Goal: Information Seeking & Learning: Learn about a topic

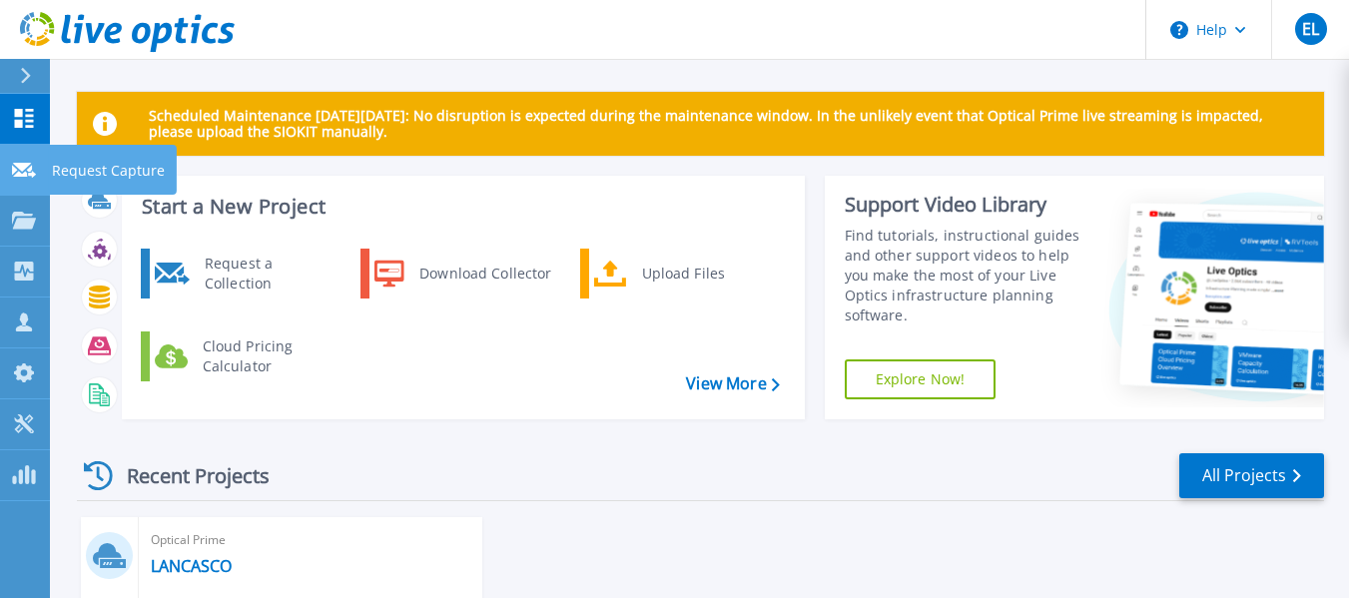
click at [20, 179] on link "Request Capture Request Capture" at bounding box center [25, 170] width 50 height 51
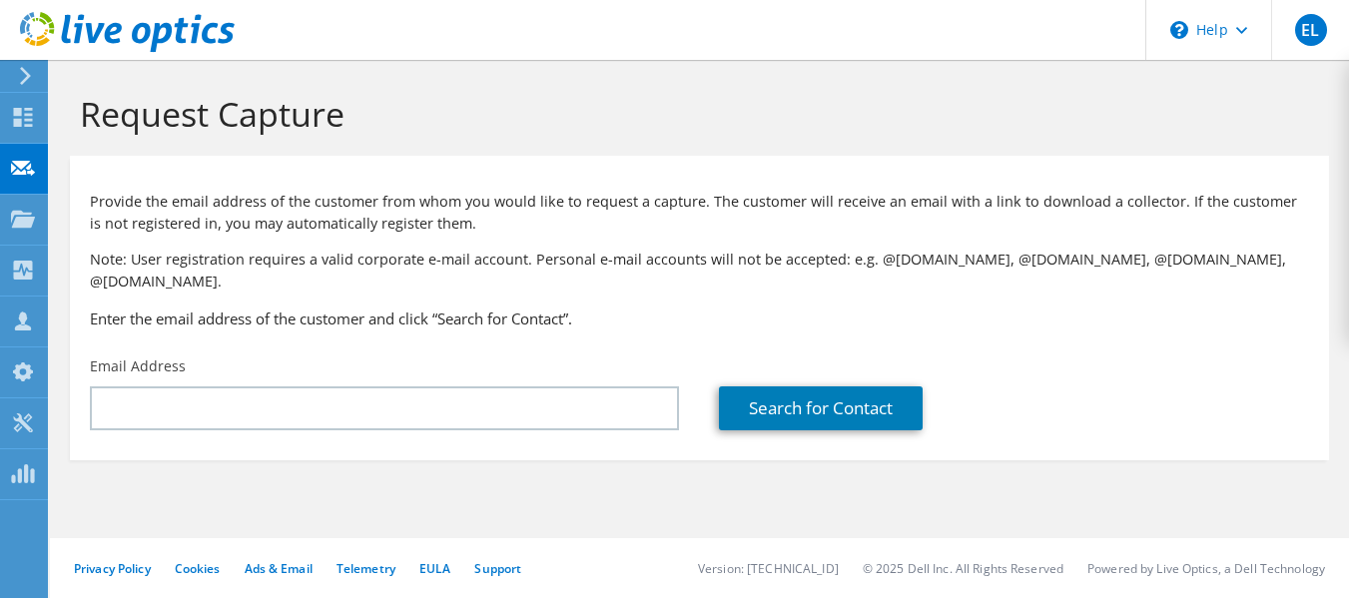
click at [19, 223] on icon at bounding box center [23, 219] width 24 height 19
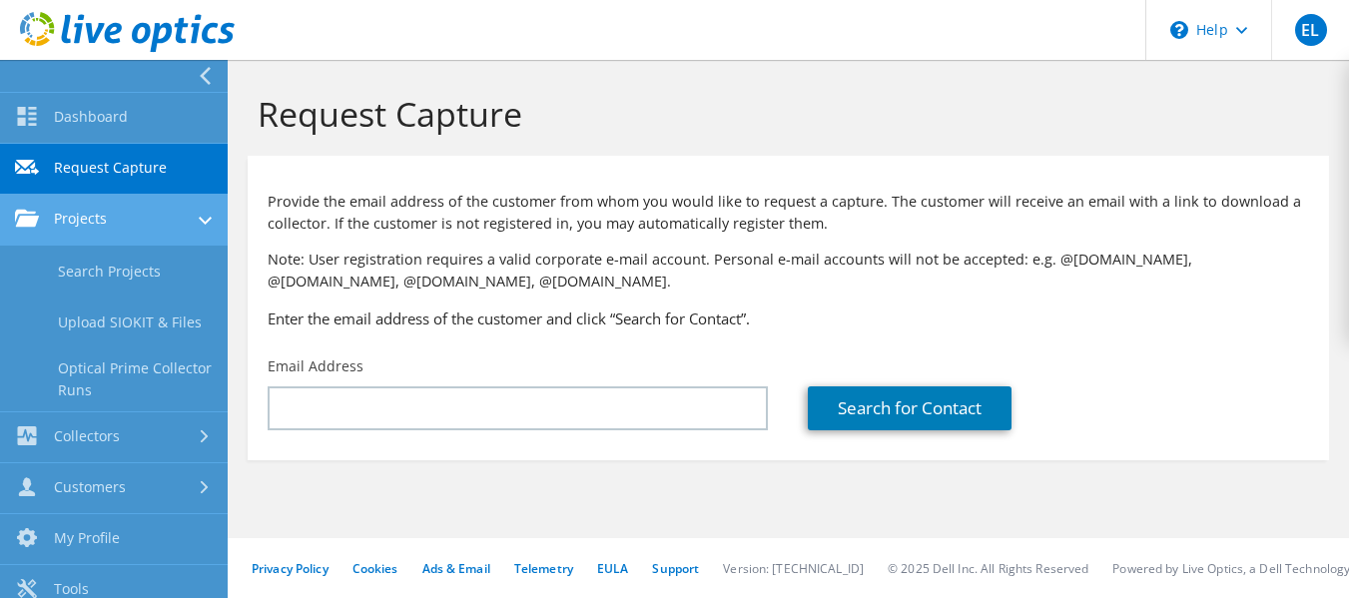
click at [80, 225] on link "Projects" at bounding box center [114, 220] width 228 height 51
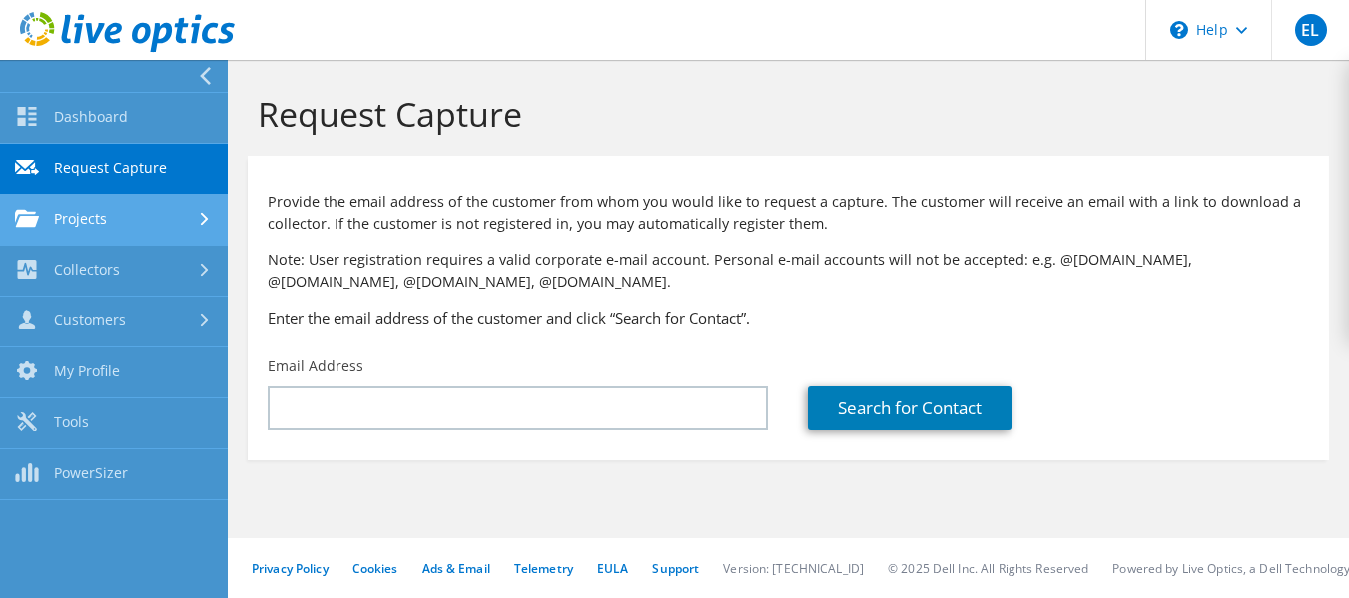
click at [80, 225] on link "Projects" at bounding box center [114, 220] width 228 height 51
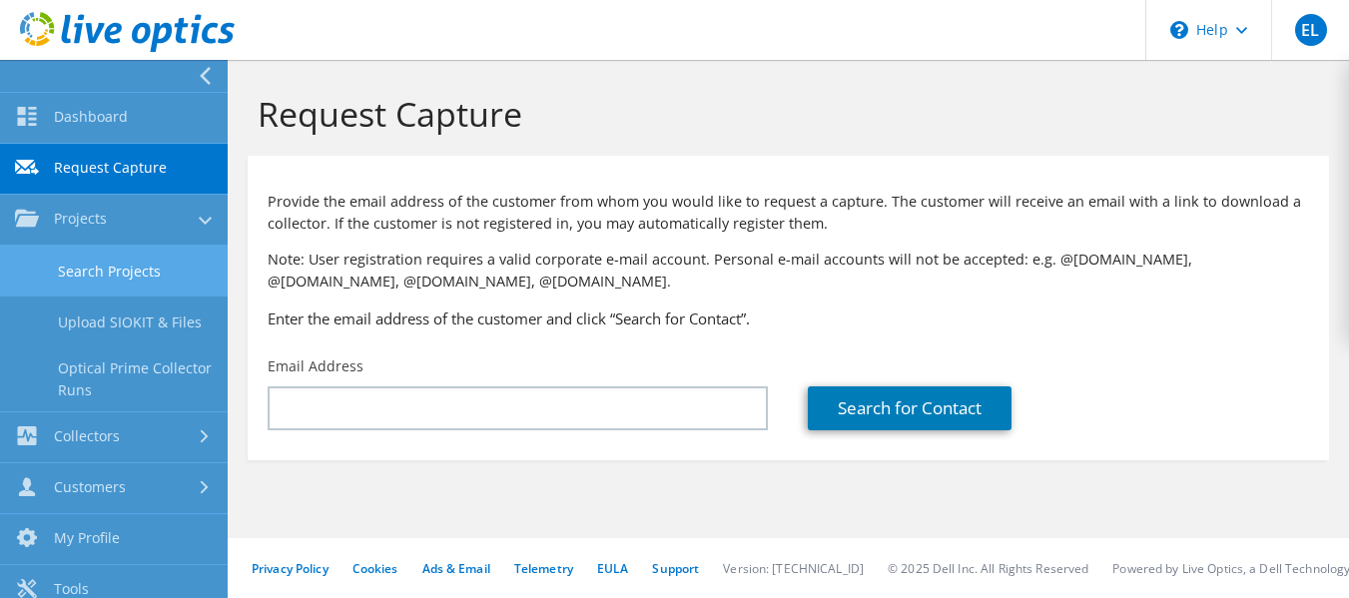
click at [85, 257] on link "Search Projects" at bounding box center [114, 271] width 228 height 51
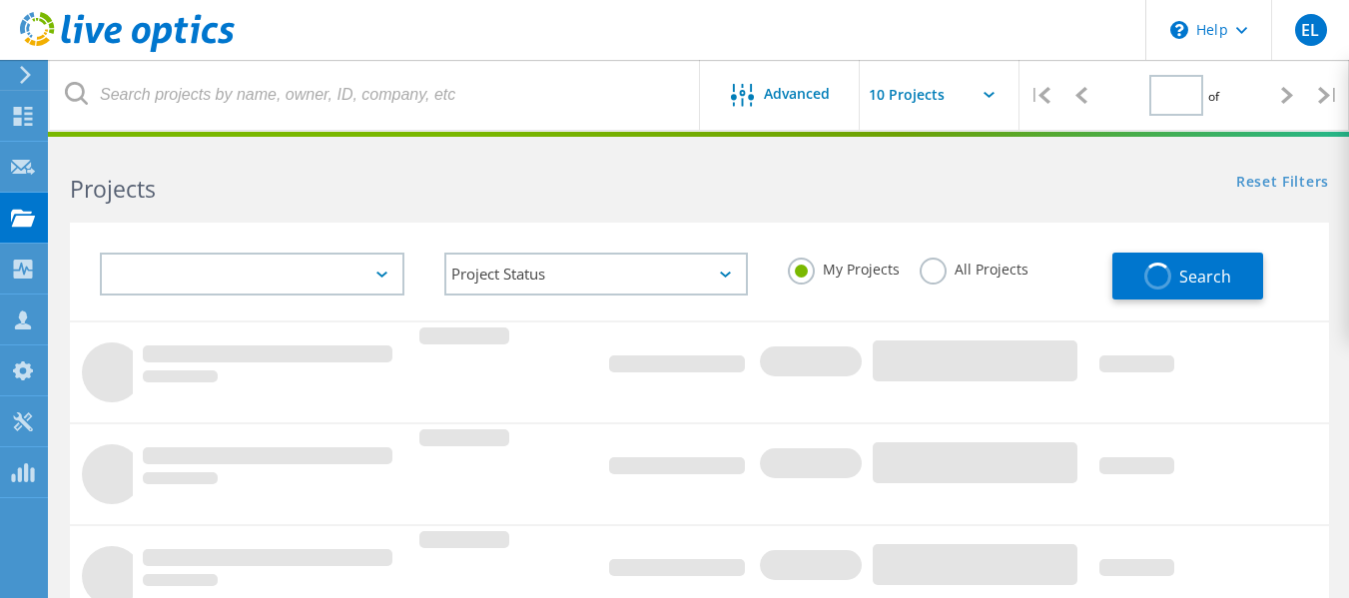
type input "1"
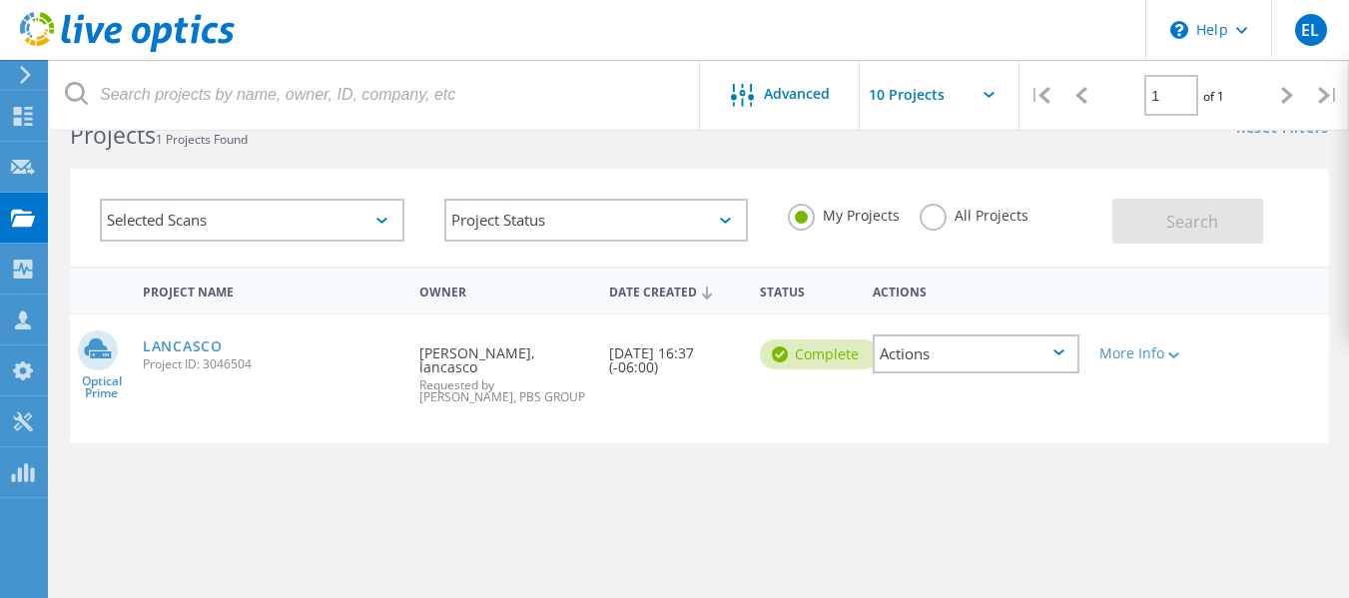
scroll to position [100, 0]
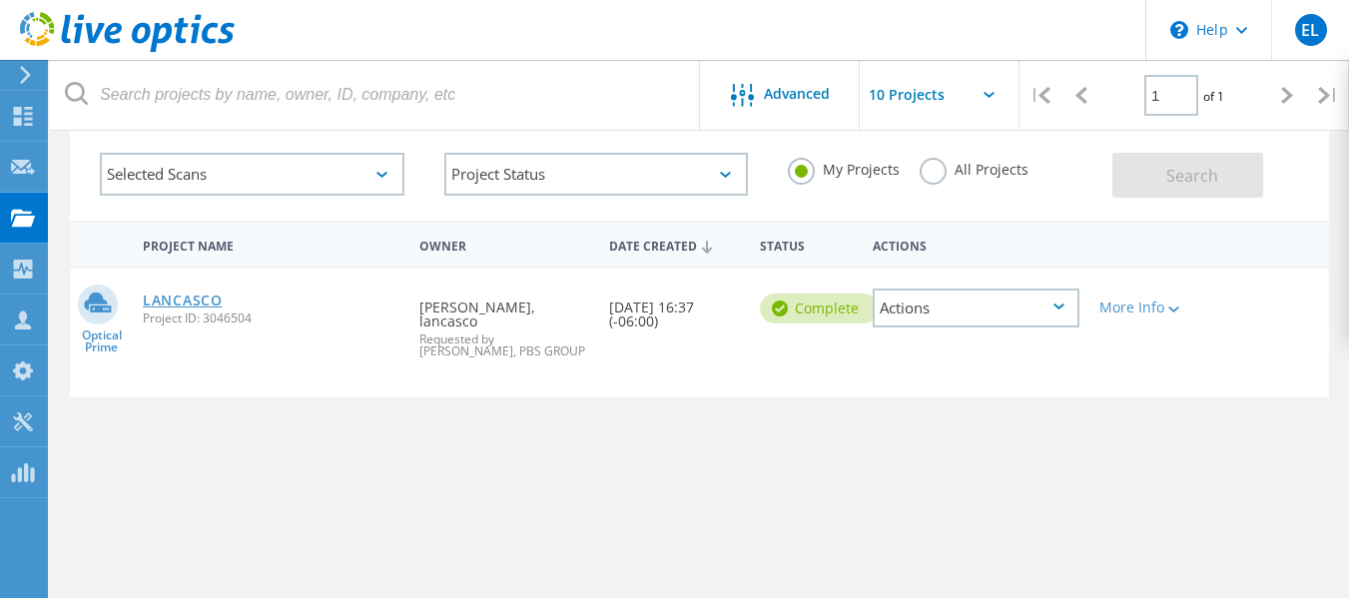
click at [176, 294] on link "LANCASCO" at bounding box center [183, 301] width 80 height 14
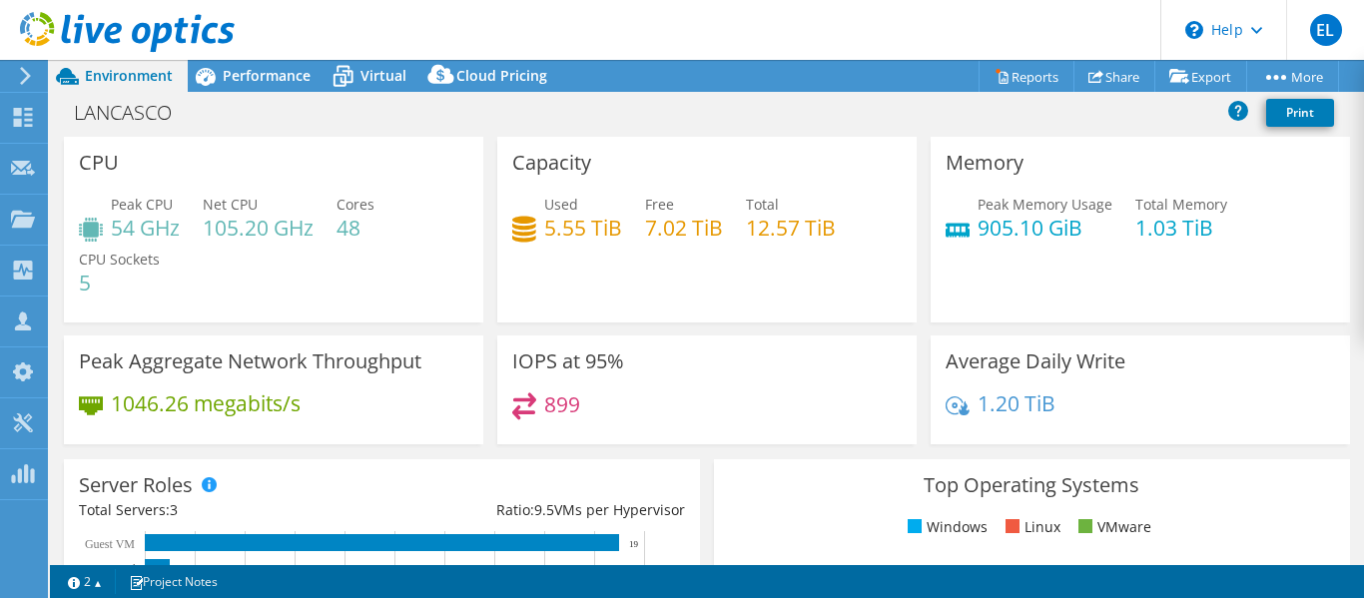
select select "USD"
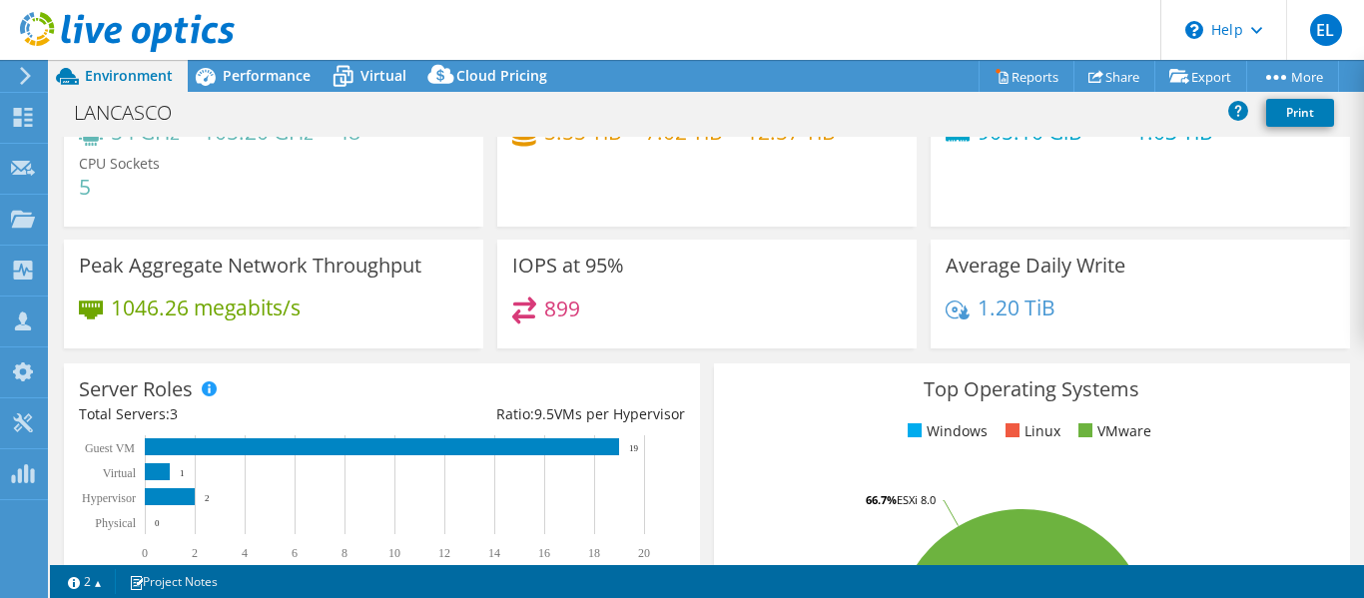
scroll to position [200, 0]
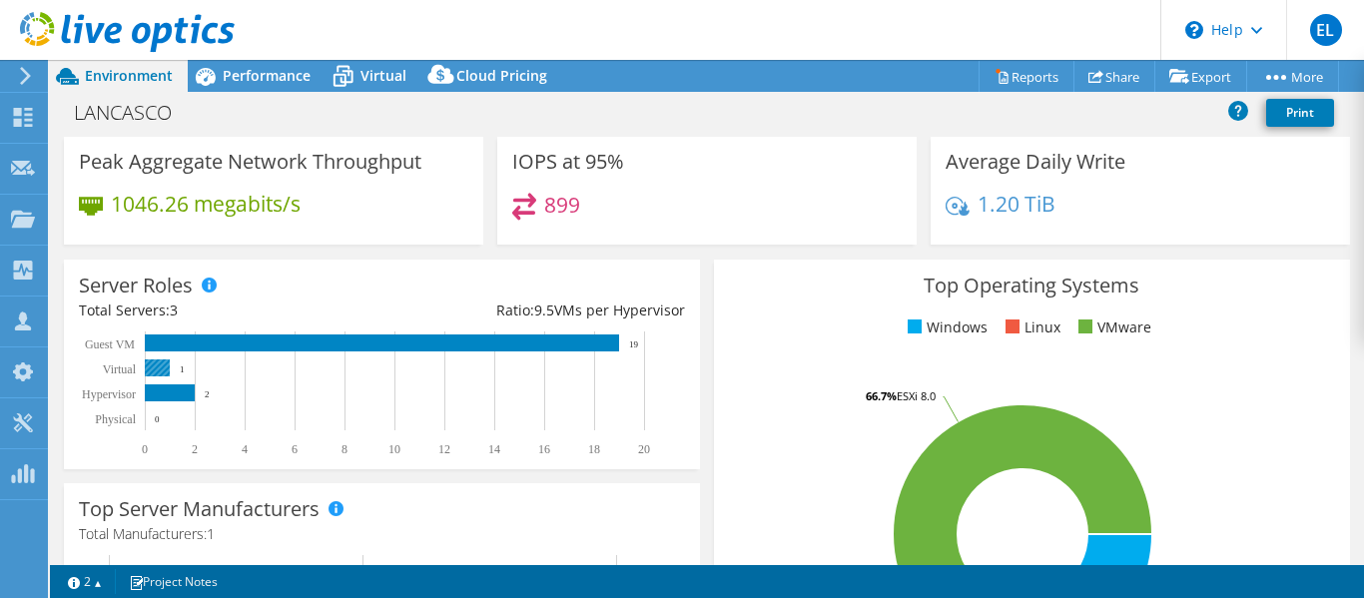
click at [159, 367] on rect at bounding box center [157, 368] width 25 height 17
click at [158, 368] on rect at bounding box center [157, 368] width 25 height 17
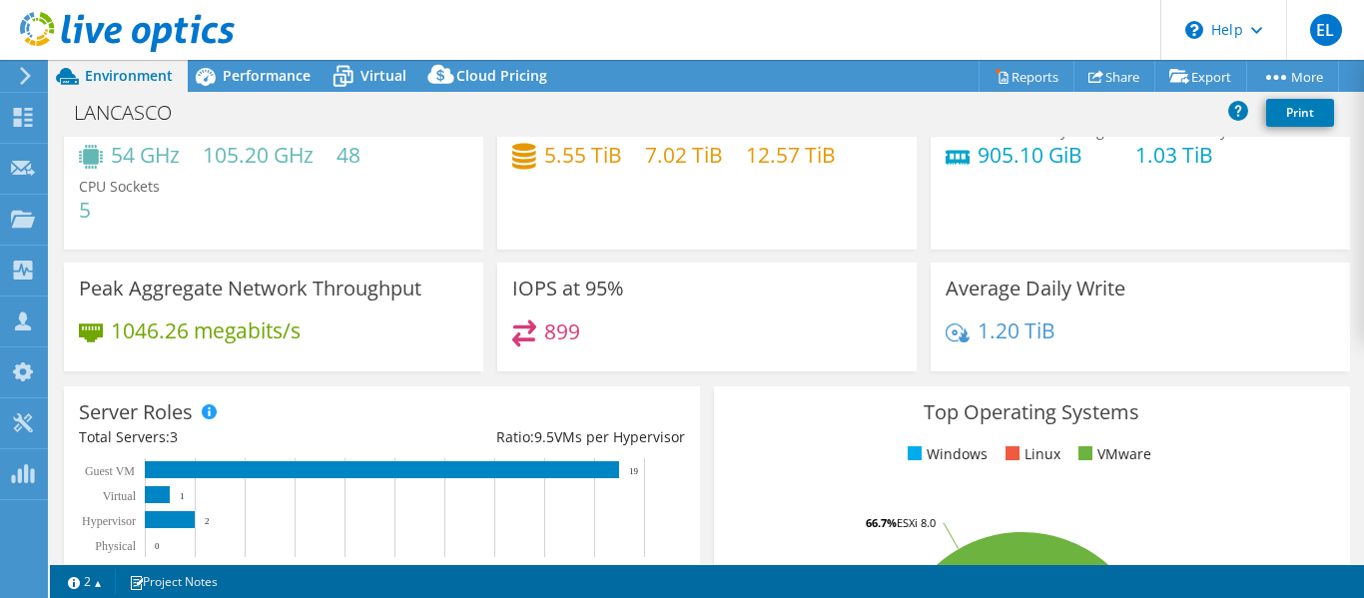
scroll to position [0, 0]
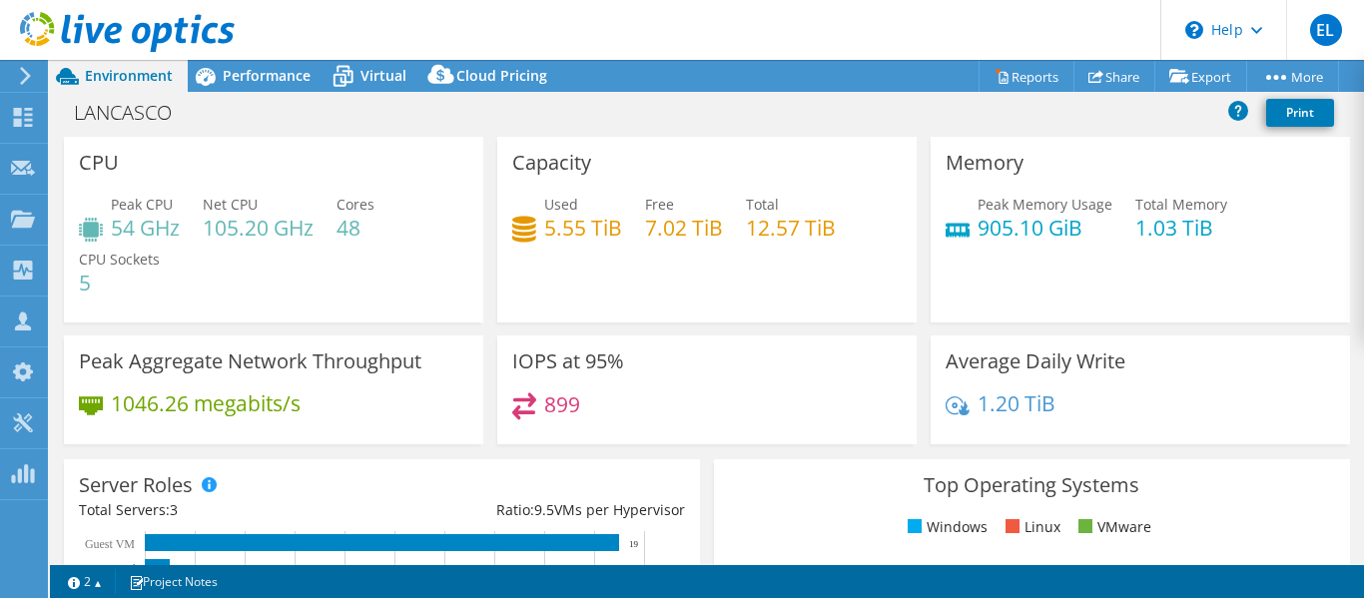
click at [228, 59] on div at bounding box center [117, 33] width 235 height 67
click at [228, 71] on span "Performance" at bounding box center [267, 75] width 88 height 19
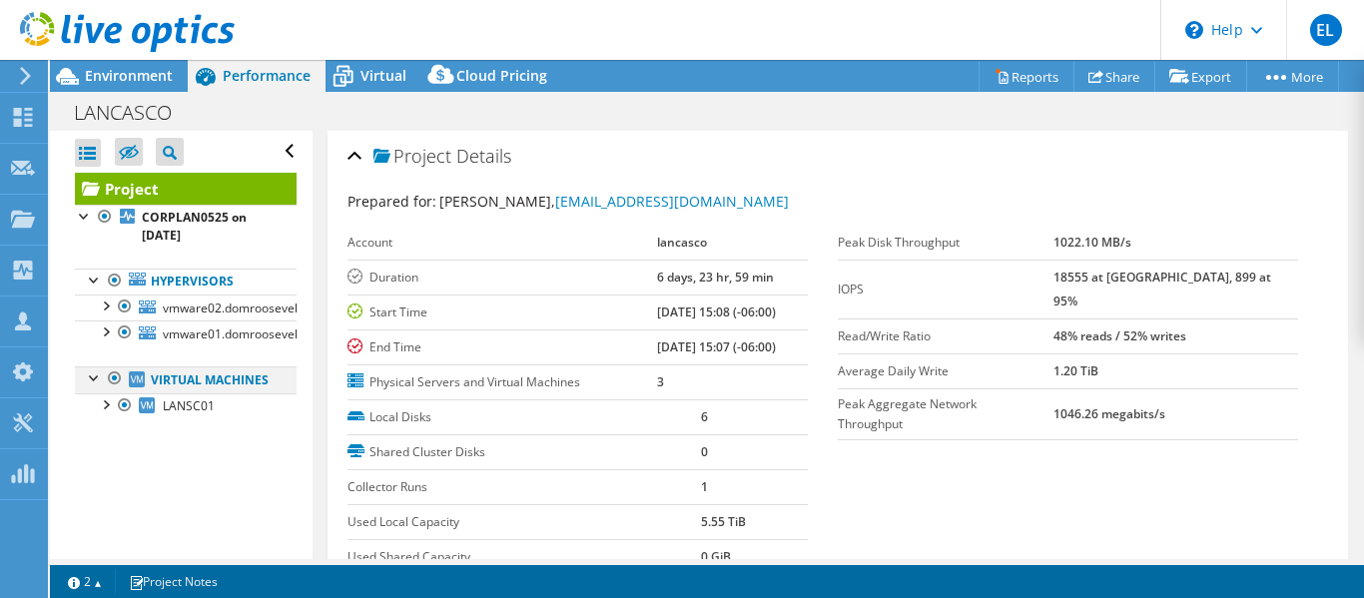
click at [95, 380] on div at bounding box center [95, 377] width 20 height 20
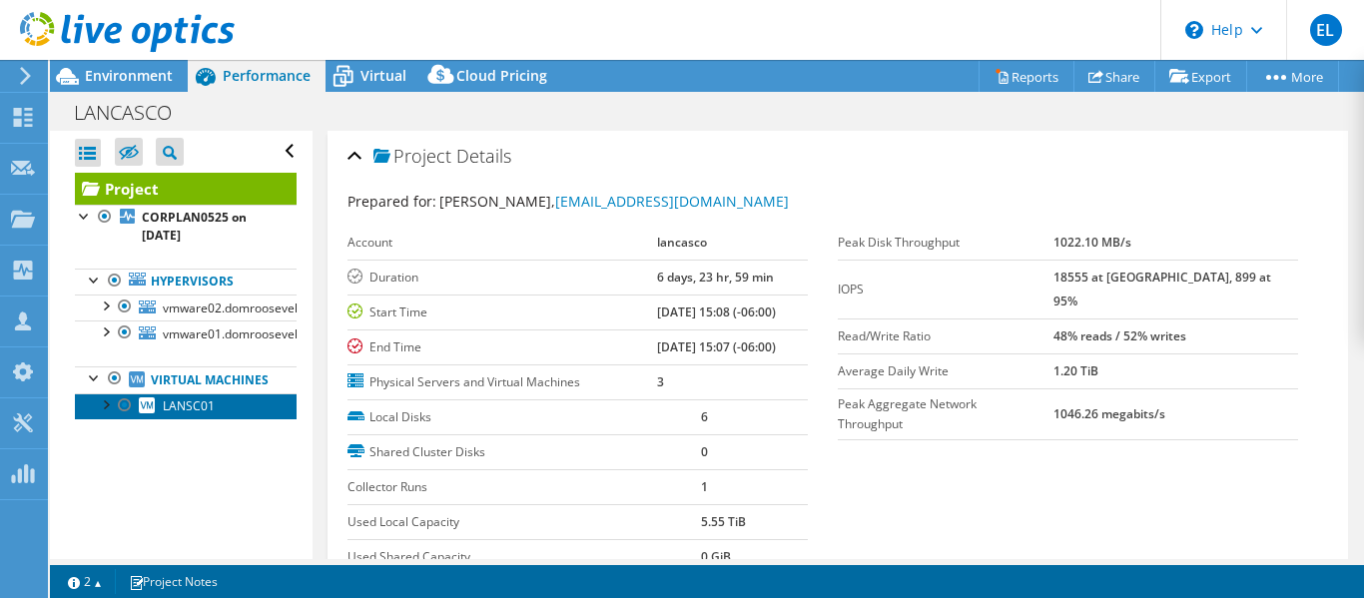
click at [188, 414] on span "LANSC01" at bounding box center [189, 406] width 52 height 17
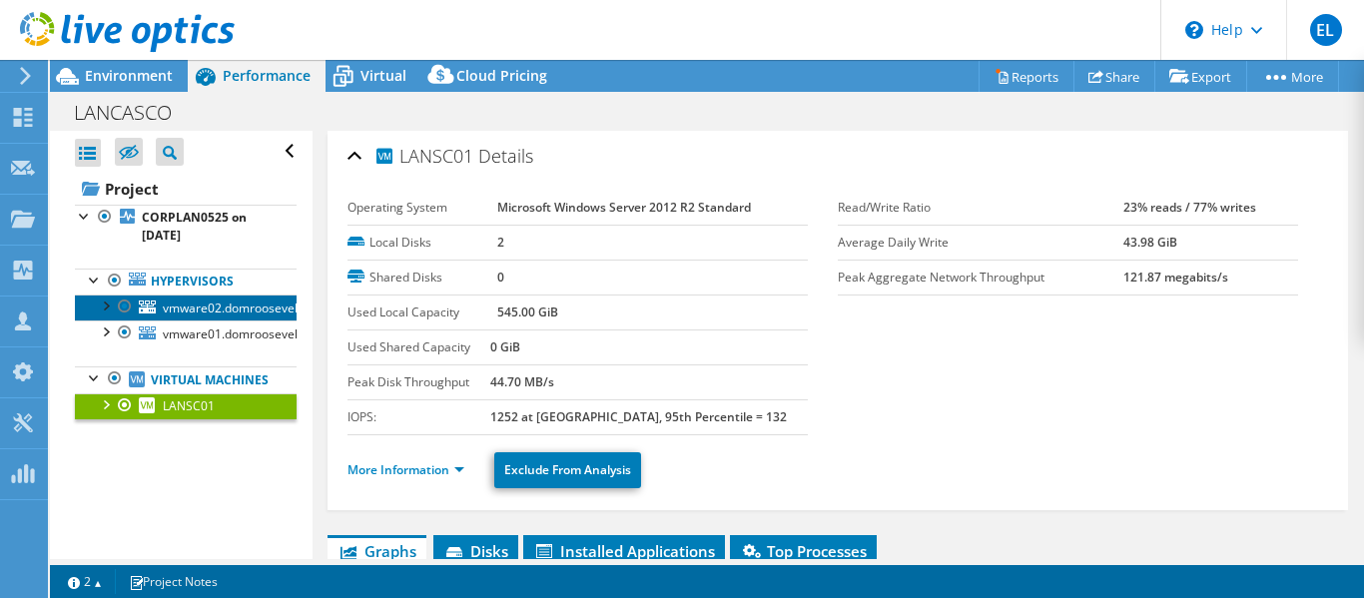
click at [186, 312] on span "vmware02.domroosevelt.local" at bounding box center [247, 308] width 168 height 17
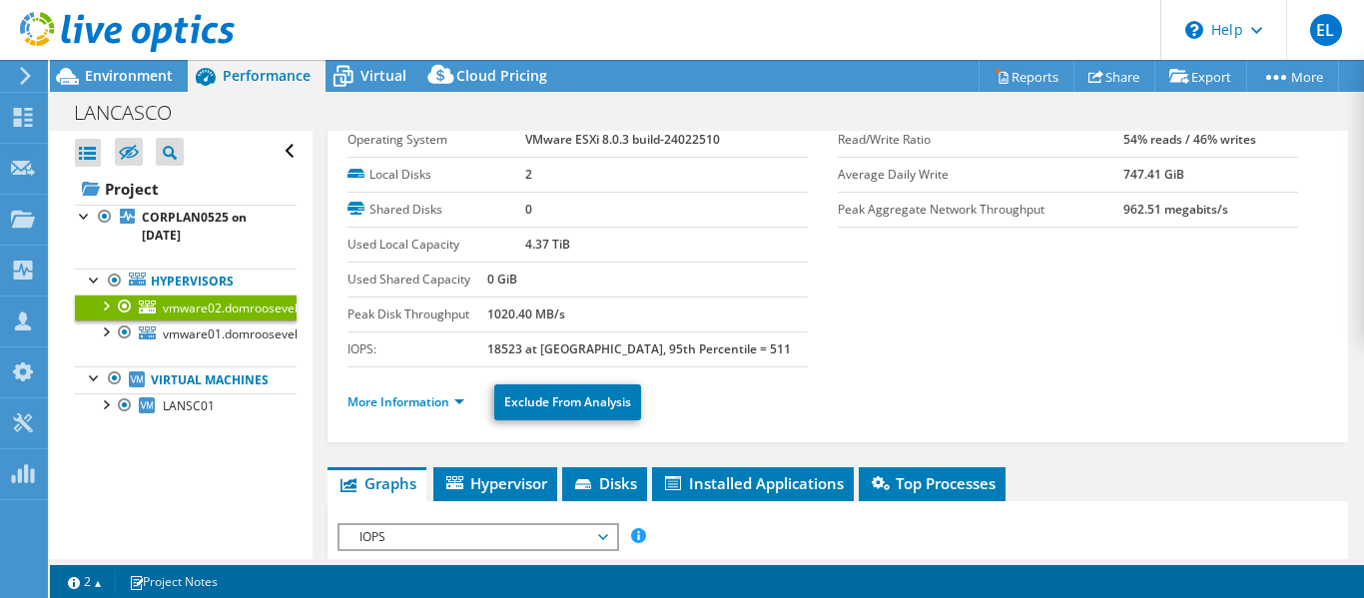
scroll to position [100, 0]
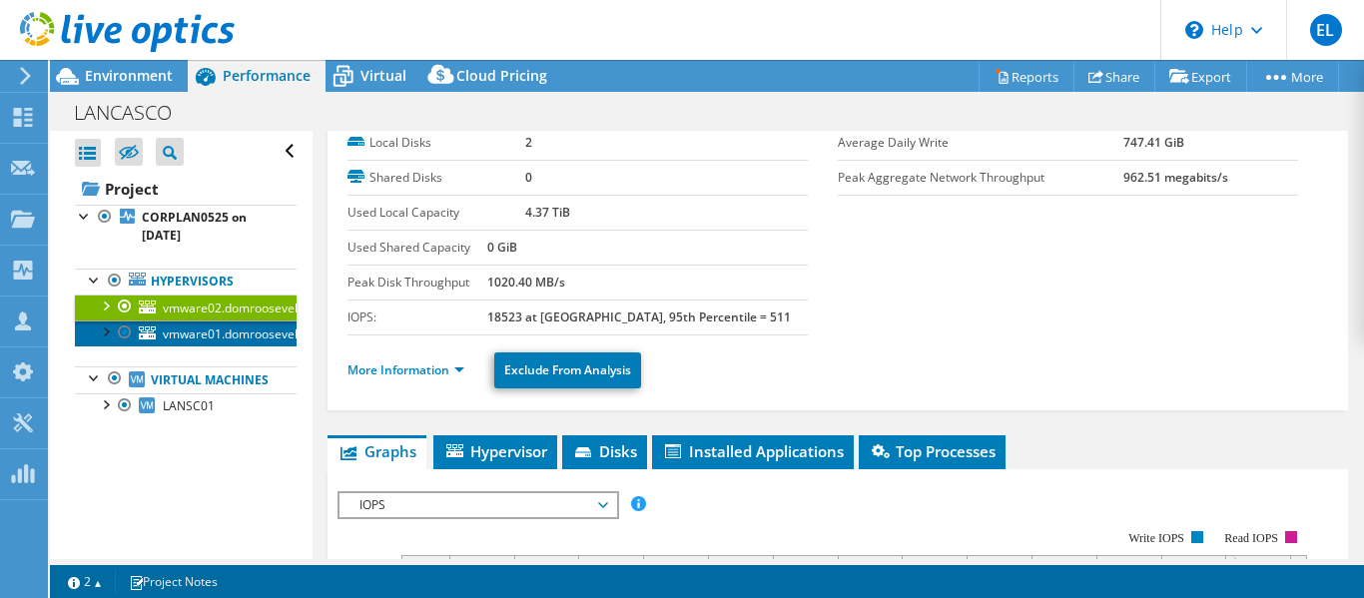
click at [176, 346] on link "vmware01.domroosevelt.local" at bounding box center [186, 334] width 222 height 26
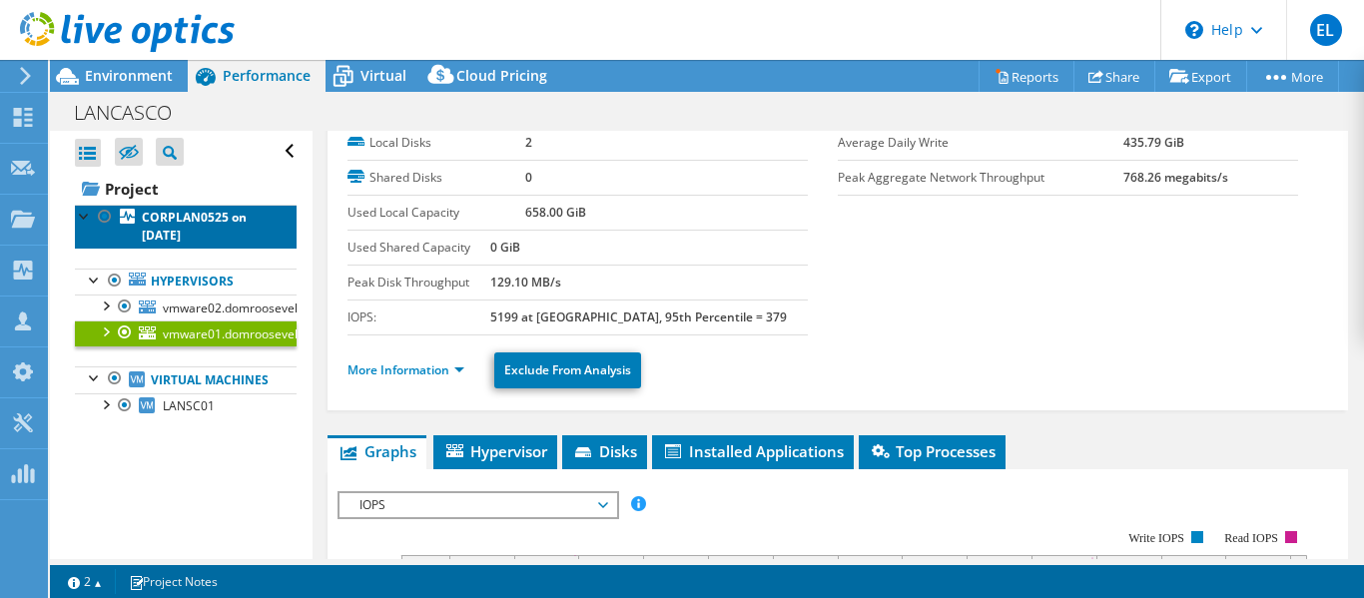
click at [187, 220] on b "CORPLAN0525 on [DATE]" at bounding box center [194, 226] width 105 height 35
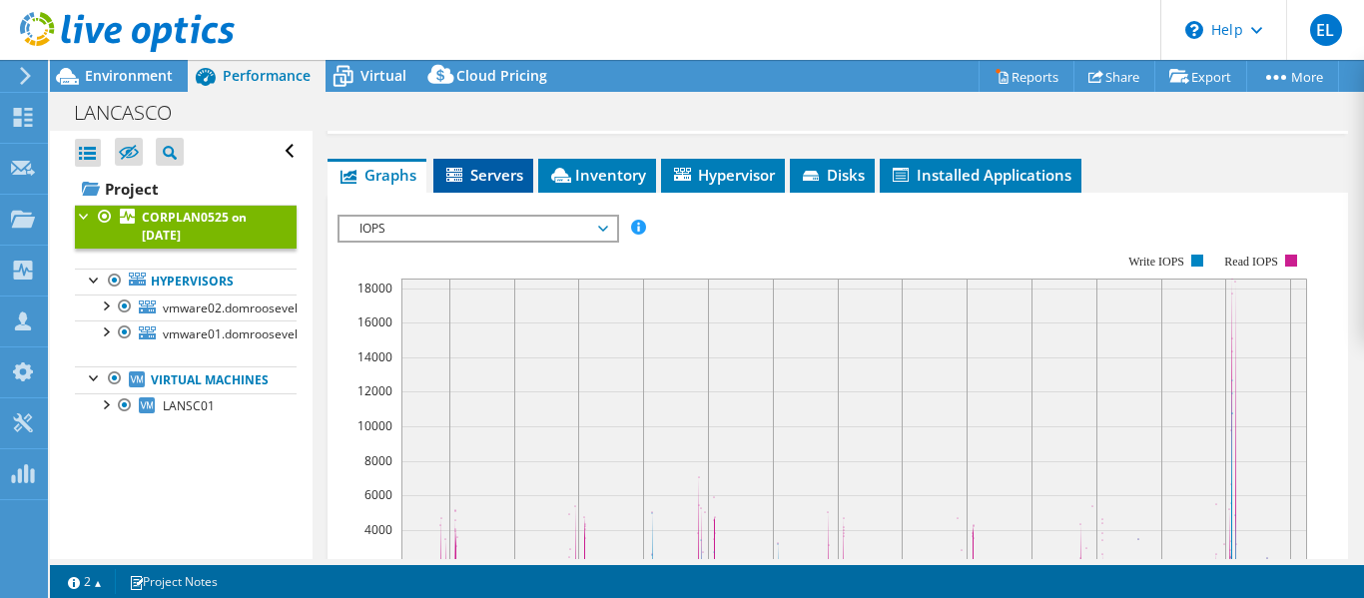
scroll to position [400, 0]
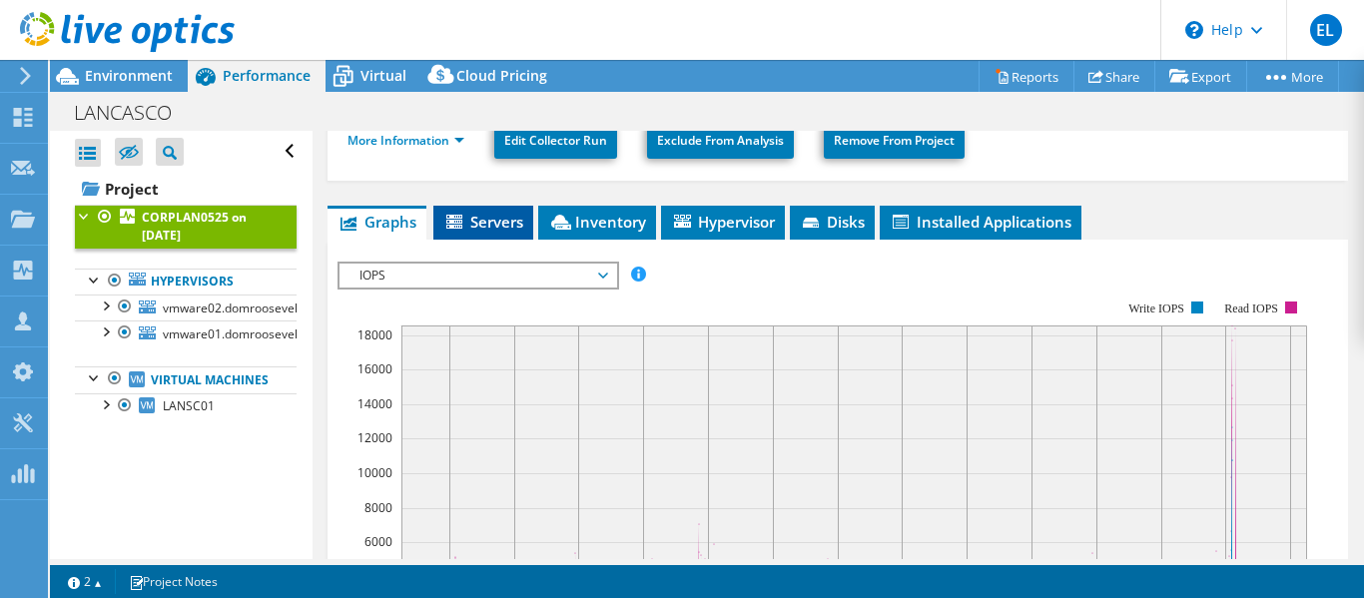
click at [502, 228] on span "Servers" at bounding box center [483, 222] width 80 height 20
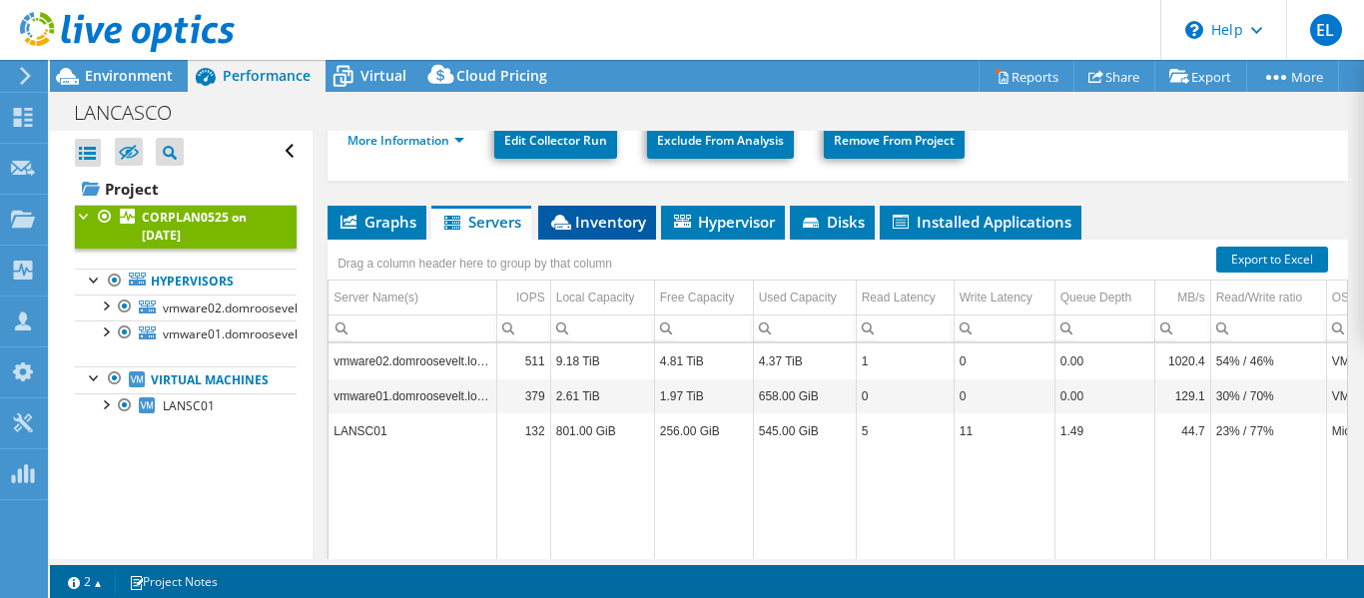
click at [621, 226] on span "Inventory" at bounding box center [597, 222] width 98 height 20
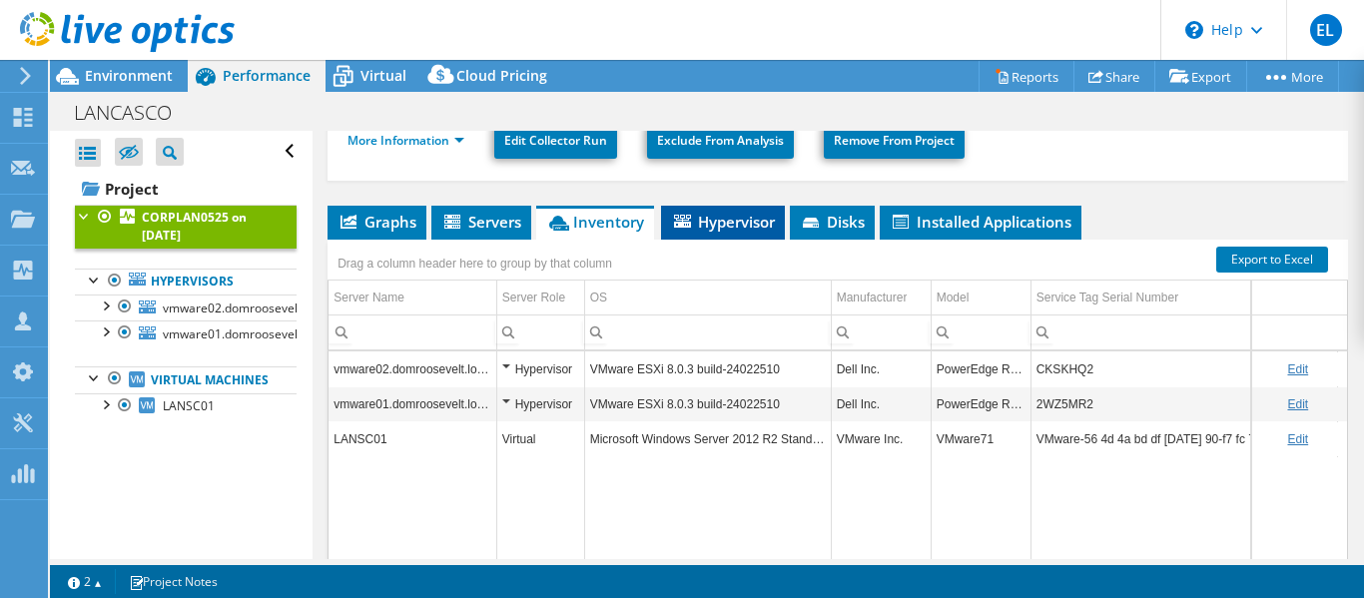
click at [738, 220] on span "Hypervisor" at bounding box center [723, 222] width 104 height 20
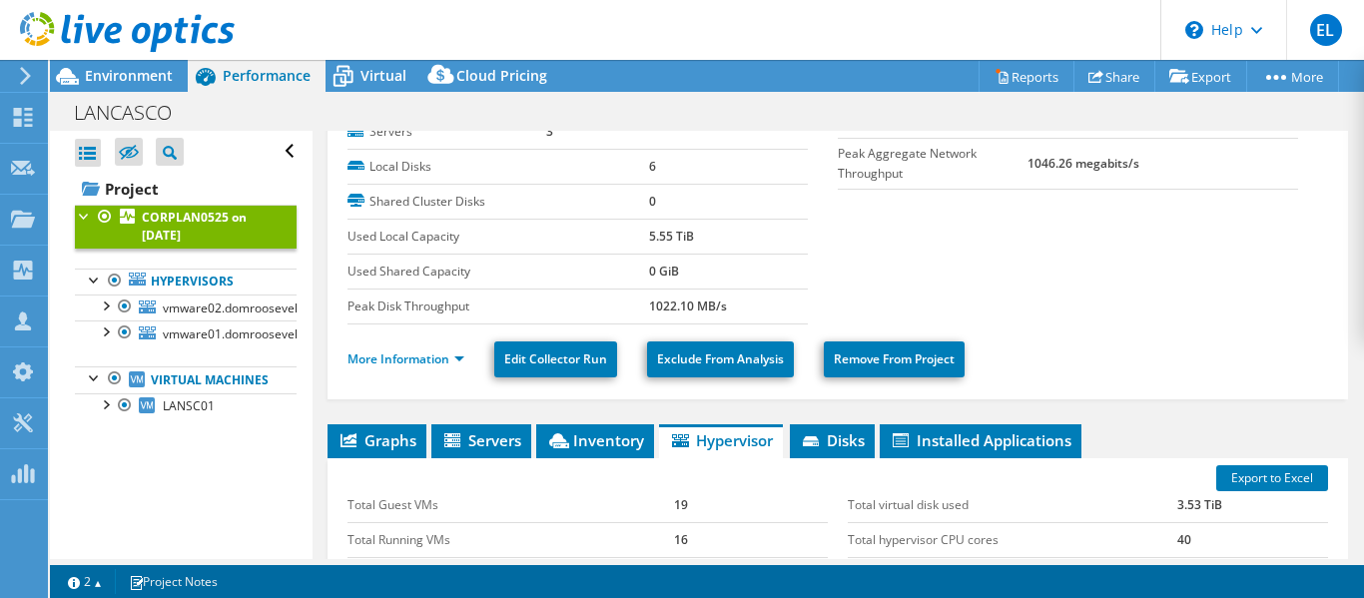
scroll to position [0, 0]
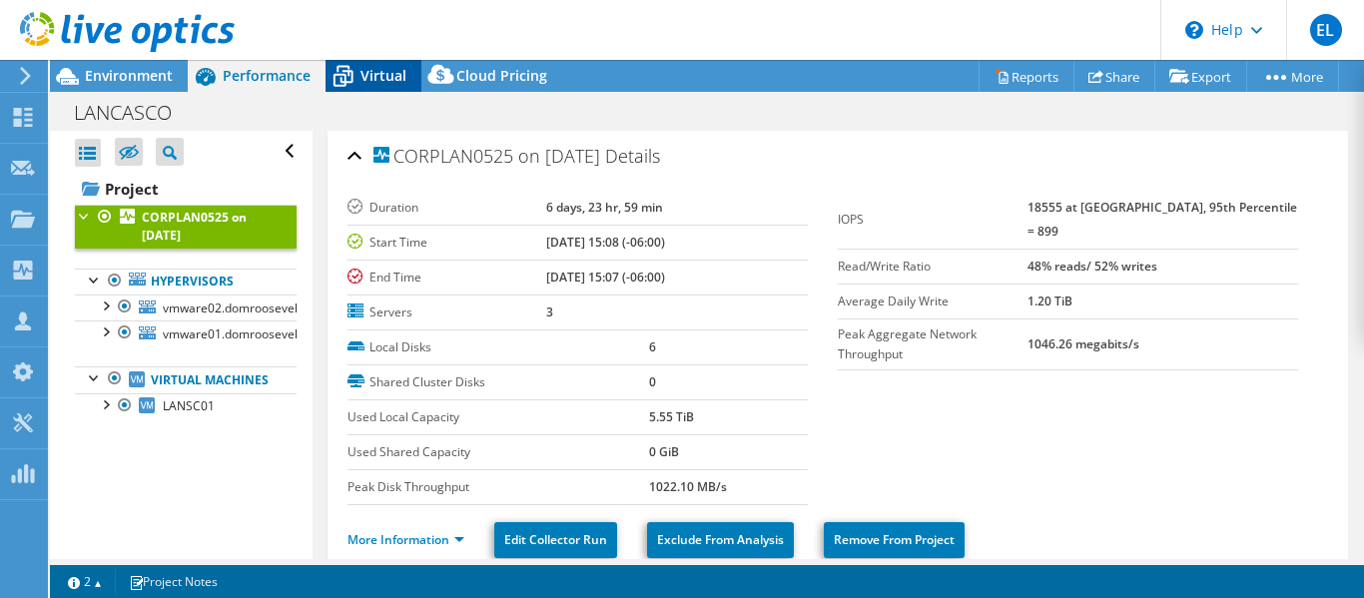
click at [349, 86] on icon at bounding box center [343, 76] width 35 height 35
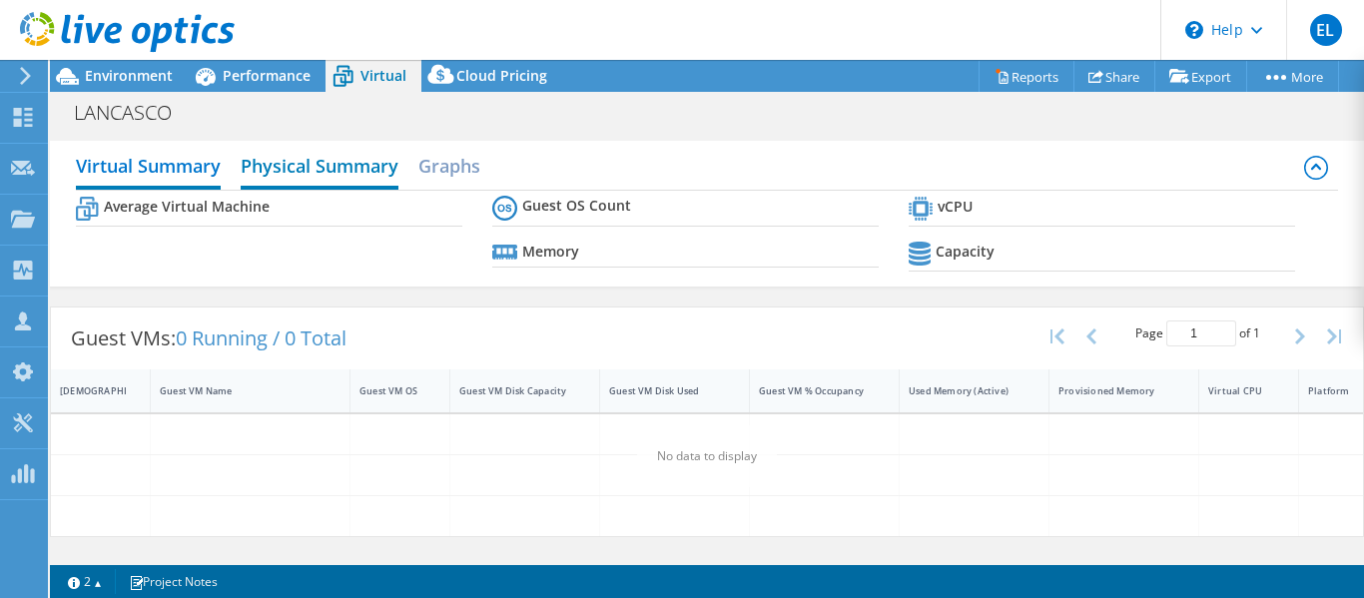
click at [314, 165] on h2 "Physical Summary" at bounding box center [320, 168] width 158 height 44
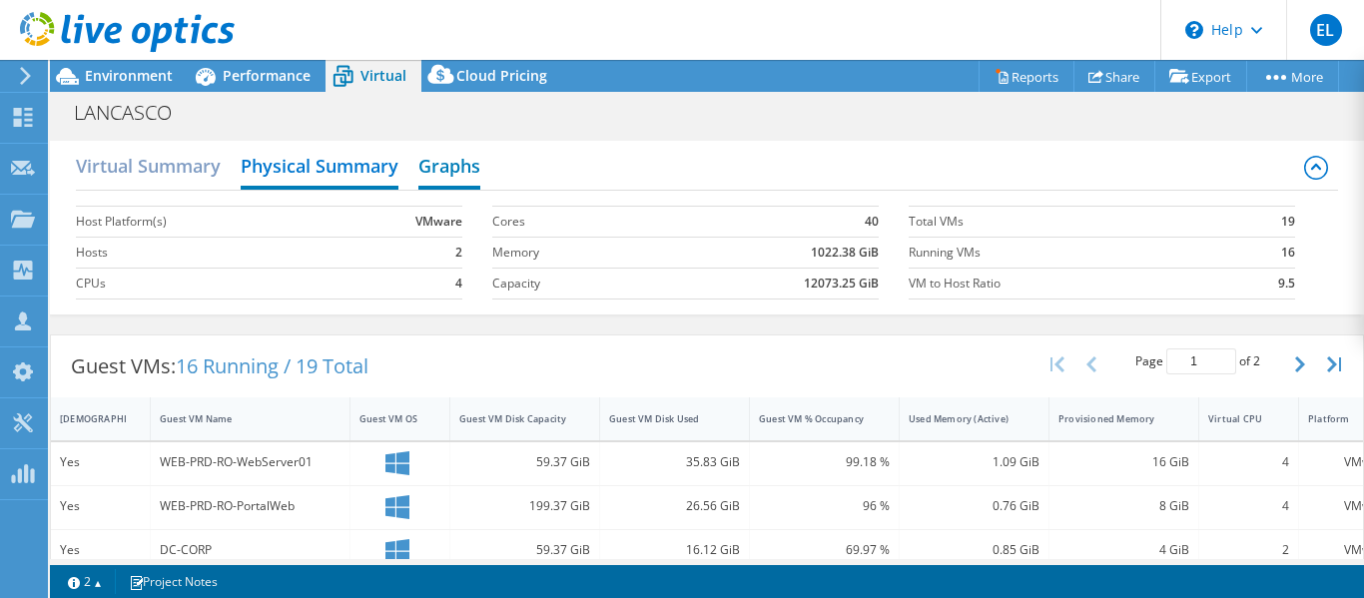
click at [470, 168] on h2 "Graphs" at bounding box center [449, 168] width 62 height 44
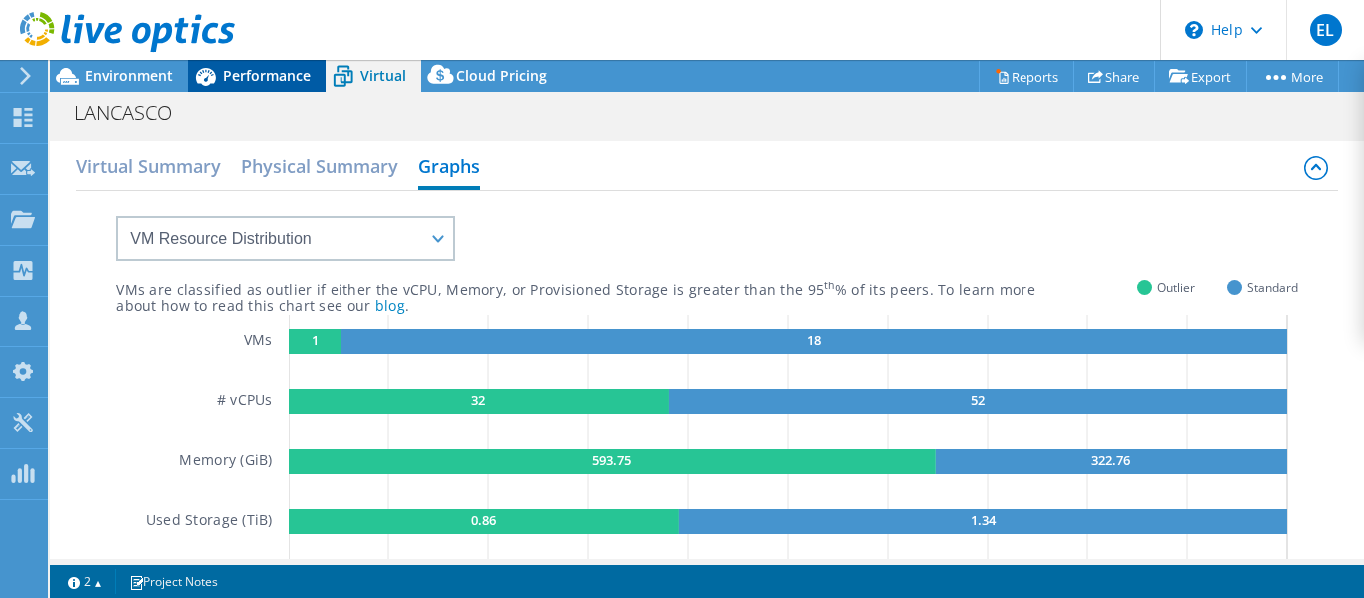
click at [249, 73] on span "Performance" at bounding box center [267, 75] width 88 height 19
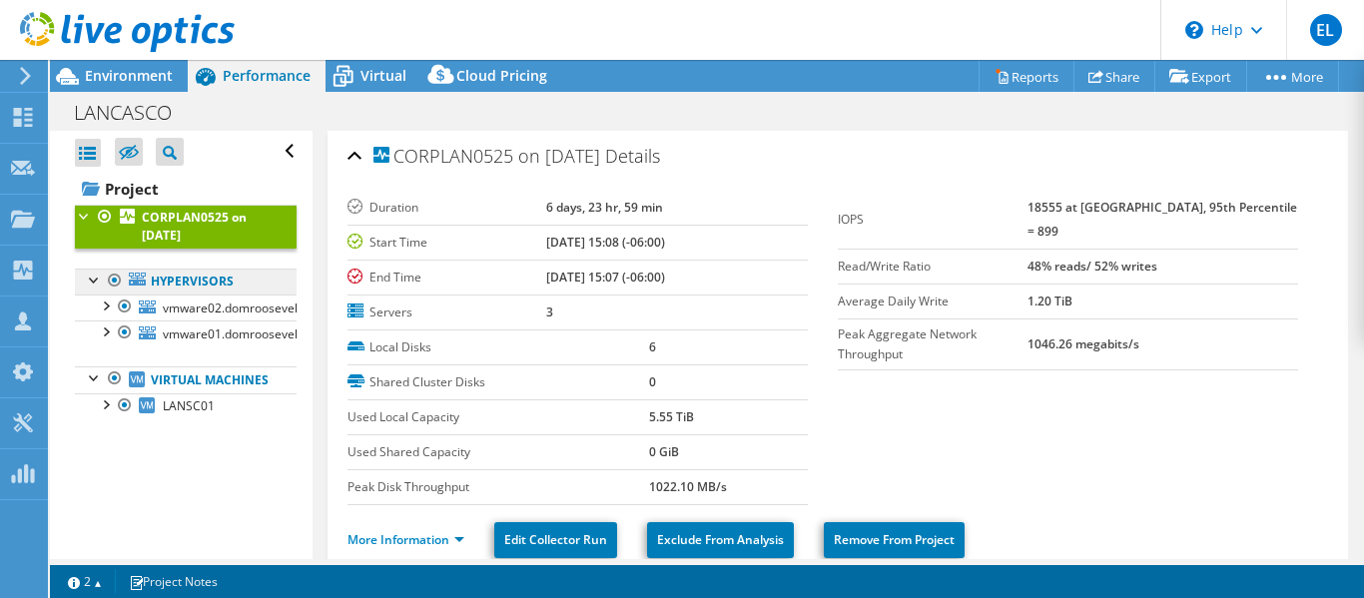
click at [192, 287] on link "Hypervisors" at bounding box center [186, 282] width 222 height 26
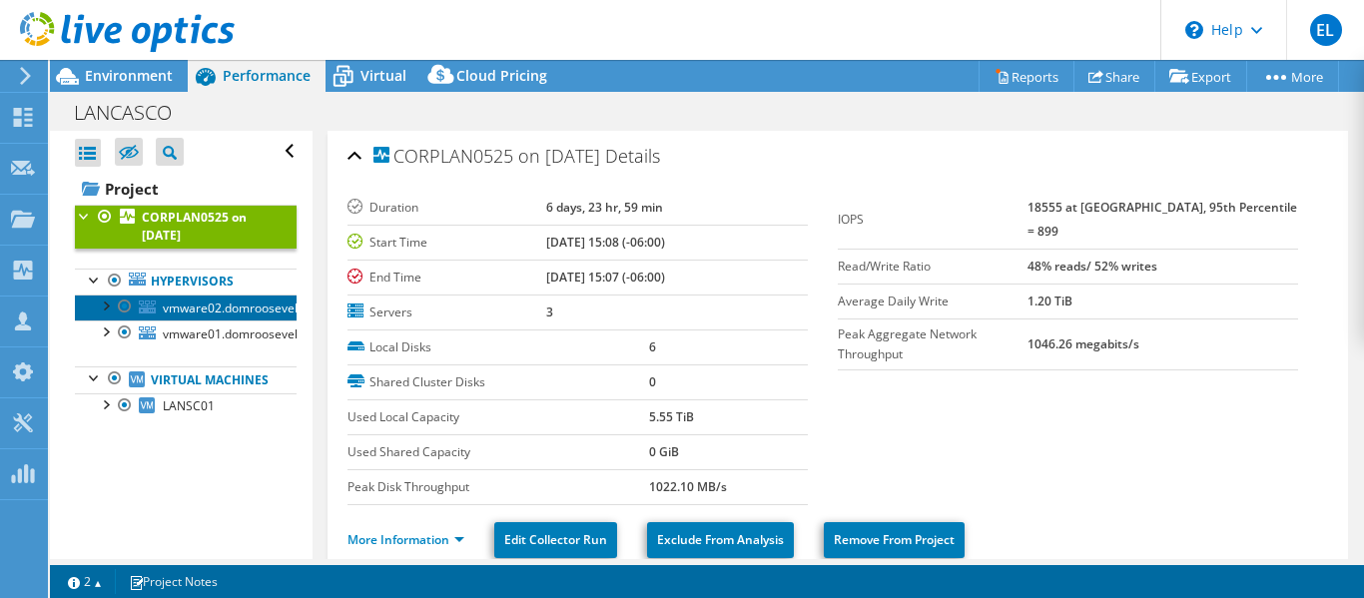
click at [190, 307] on span "vmware02.domroosevelt.local" at bounding box center [247, 308] width 168 height 17
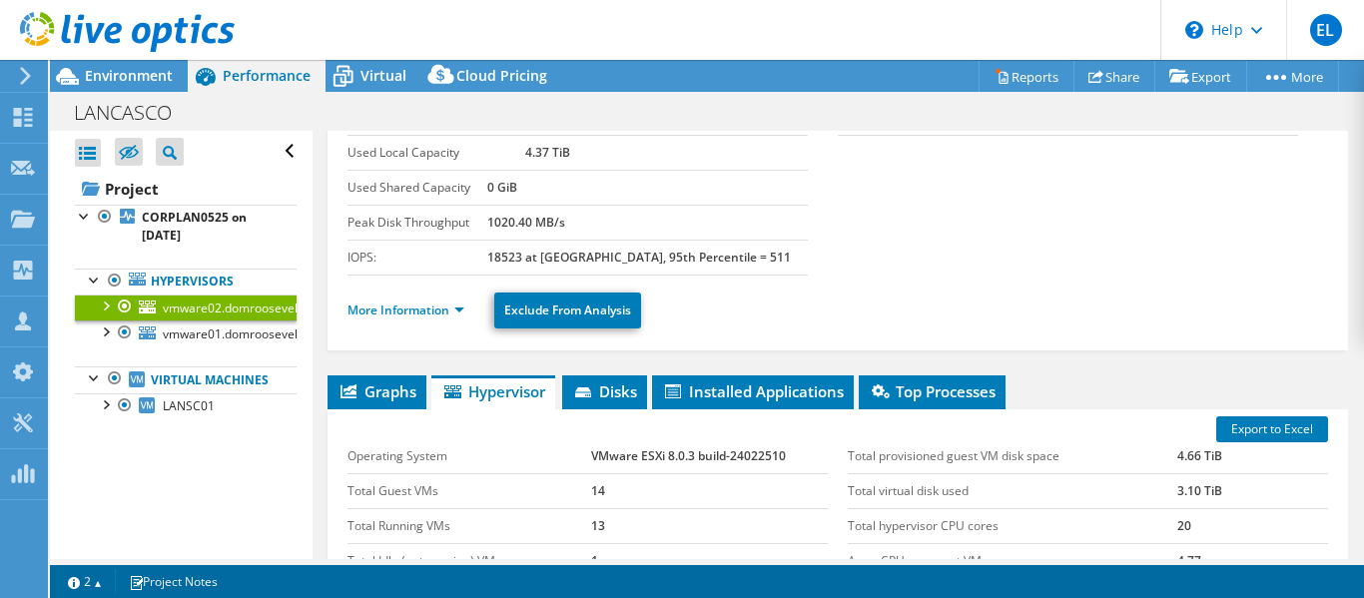
scroll to position [200, 0]
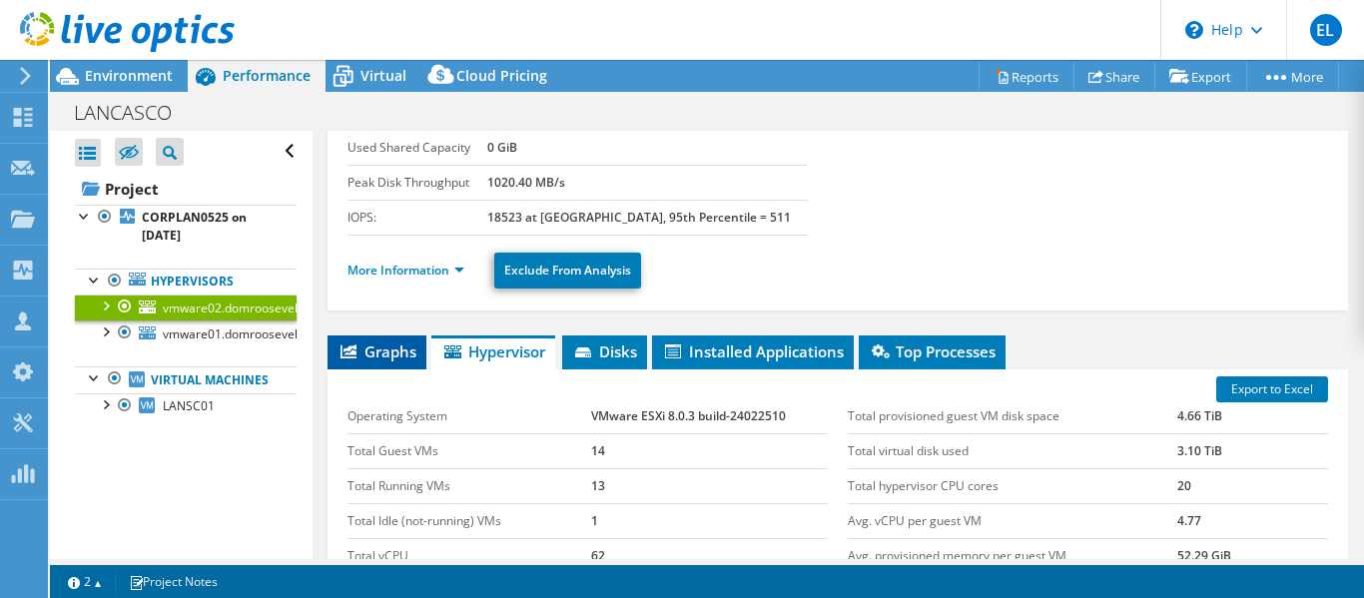
click at [393, 364] on li "Graphs" at bounding box center [377, 353] width 99 height 34
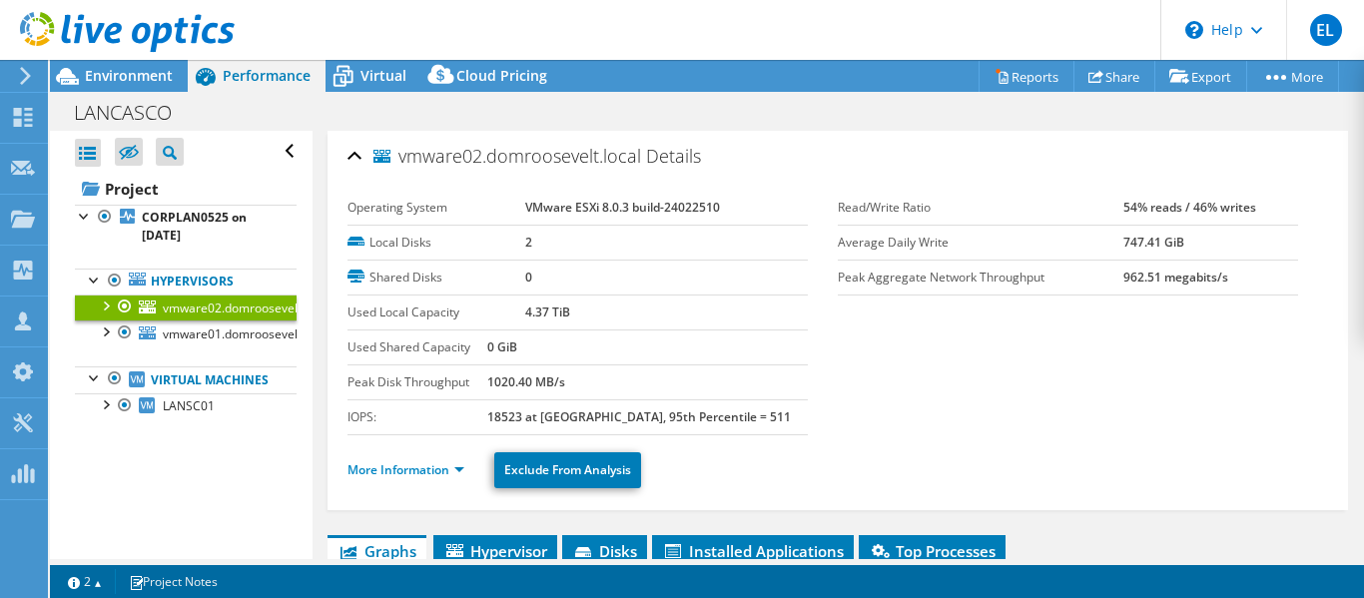
scroll to position [100, 0]
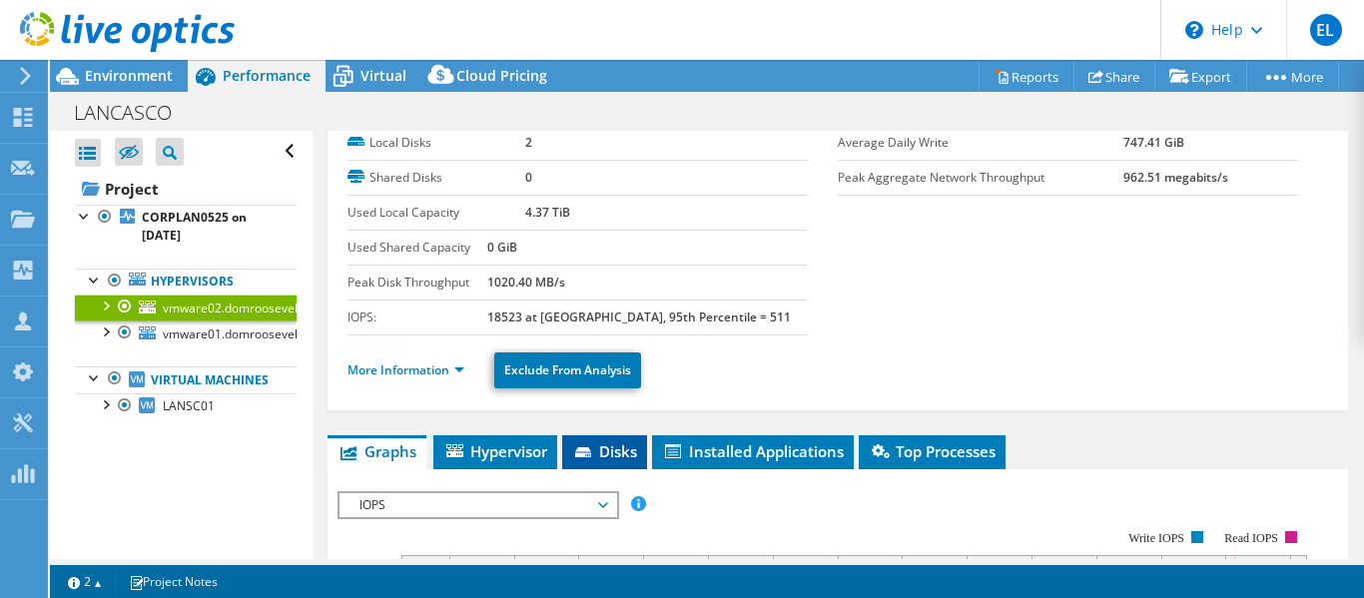
click at [610, 447] on span "Disks" at bounding box center [604, 451] width 65 height 20
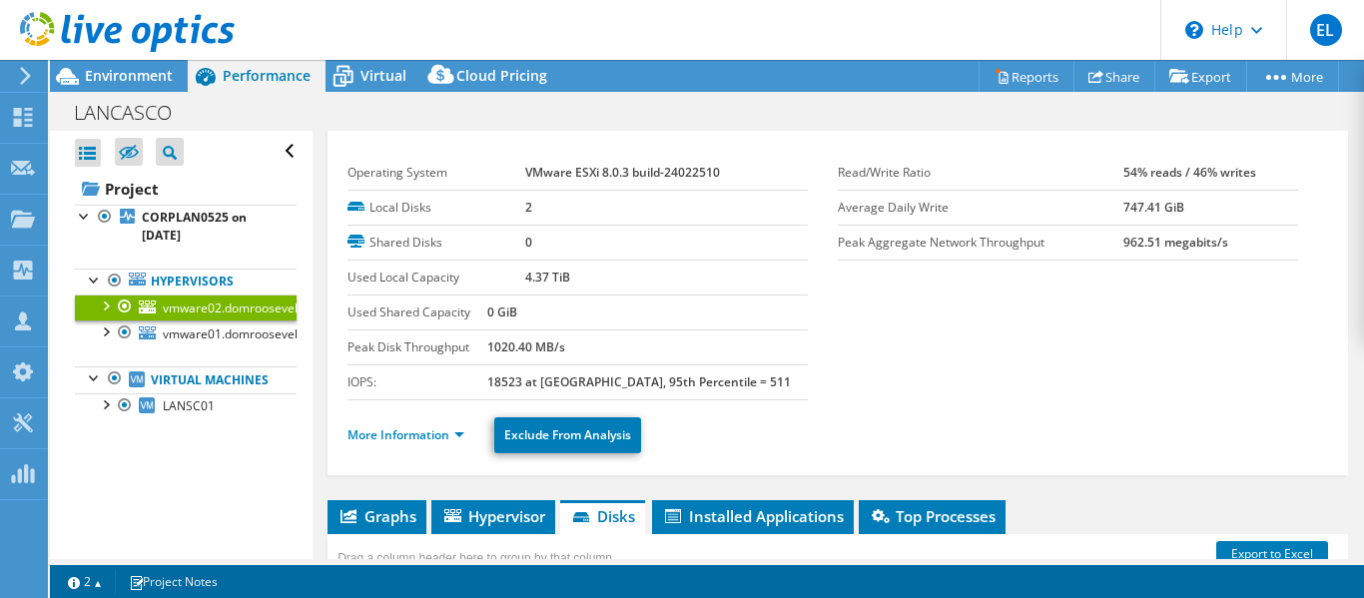
scroll to position [0, 0]
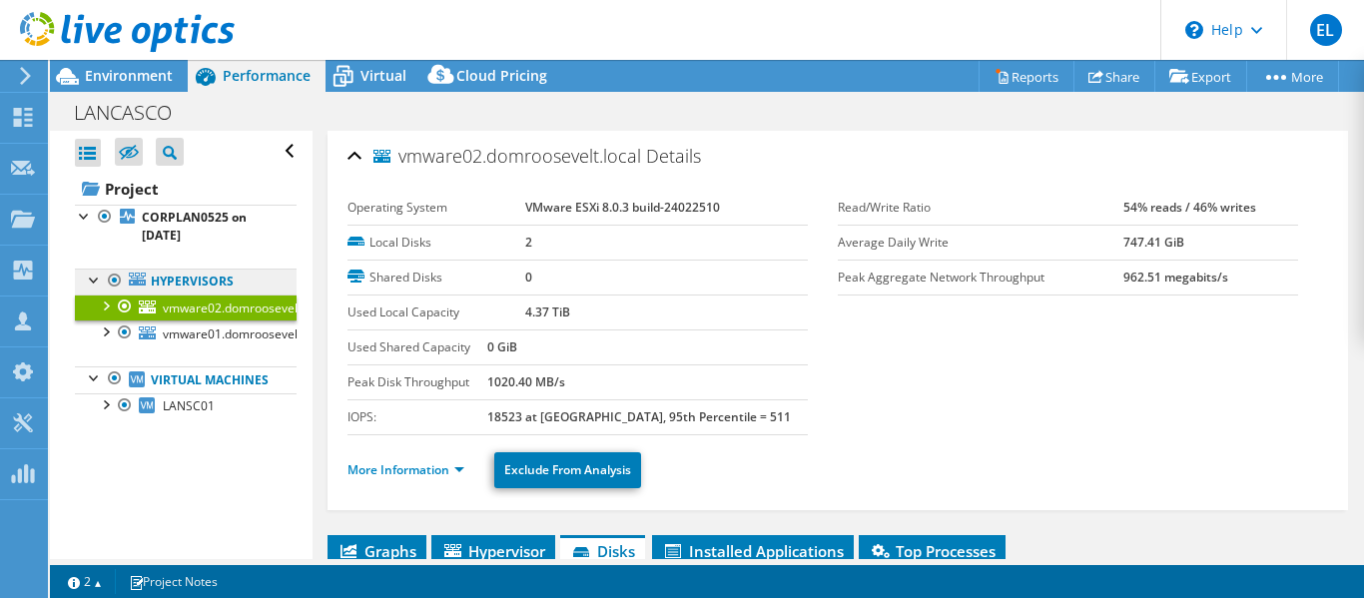
click at [211, 287] on link "Hypervisors" at bounding box center [186, 282] width 222 height 26
click at [169, 283] on link "Hypervisors" at bounding box center [186, 282] width 222 height 26
click at [93, 284] on div at bounding box center [95, 279] width 20 height 20
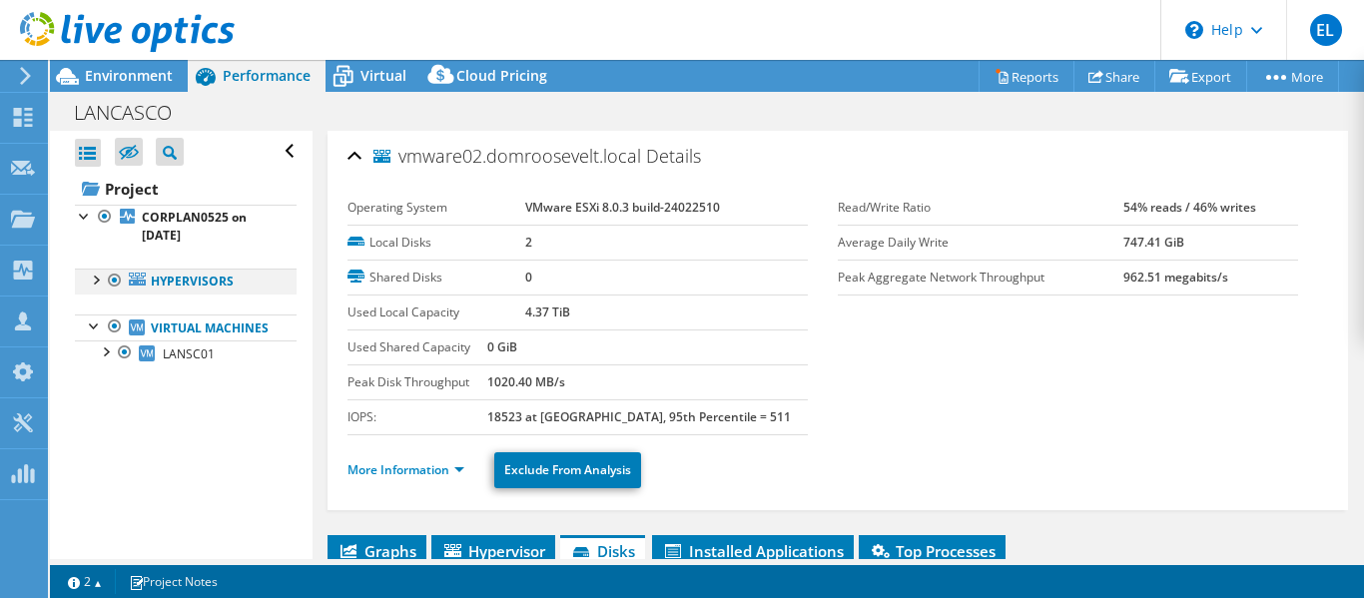
click at [93, 284] on div at bounding box center [95, 279] width 20 height 20
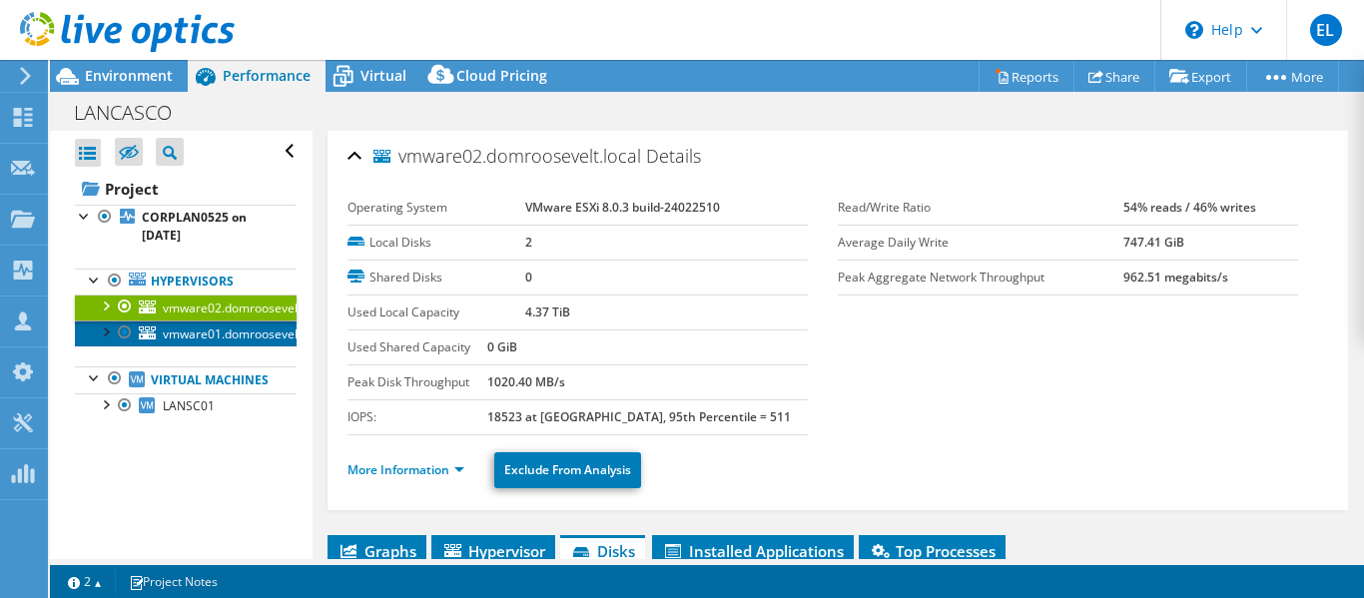
click at [202, 331] on span "vmware01.domroosevelt.local" at bounding box center [247, 334] width 168 height 17
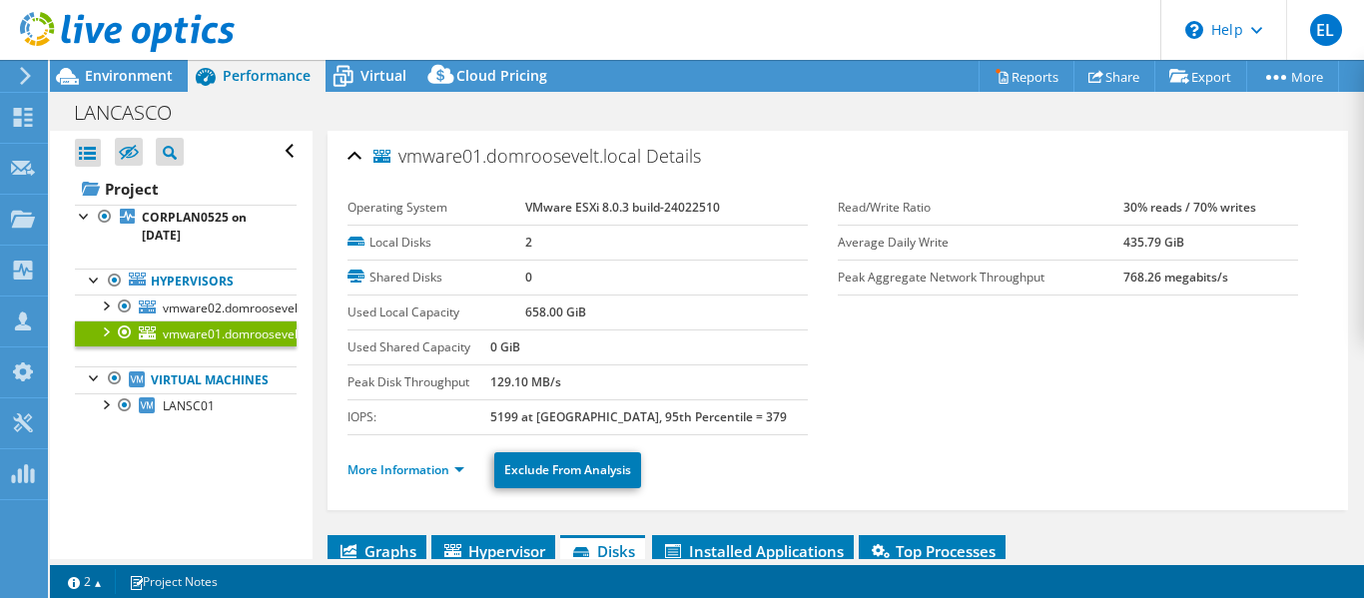
click at [120, 331] on div at bounding box center [125, 333] width 20 height 24
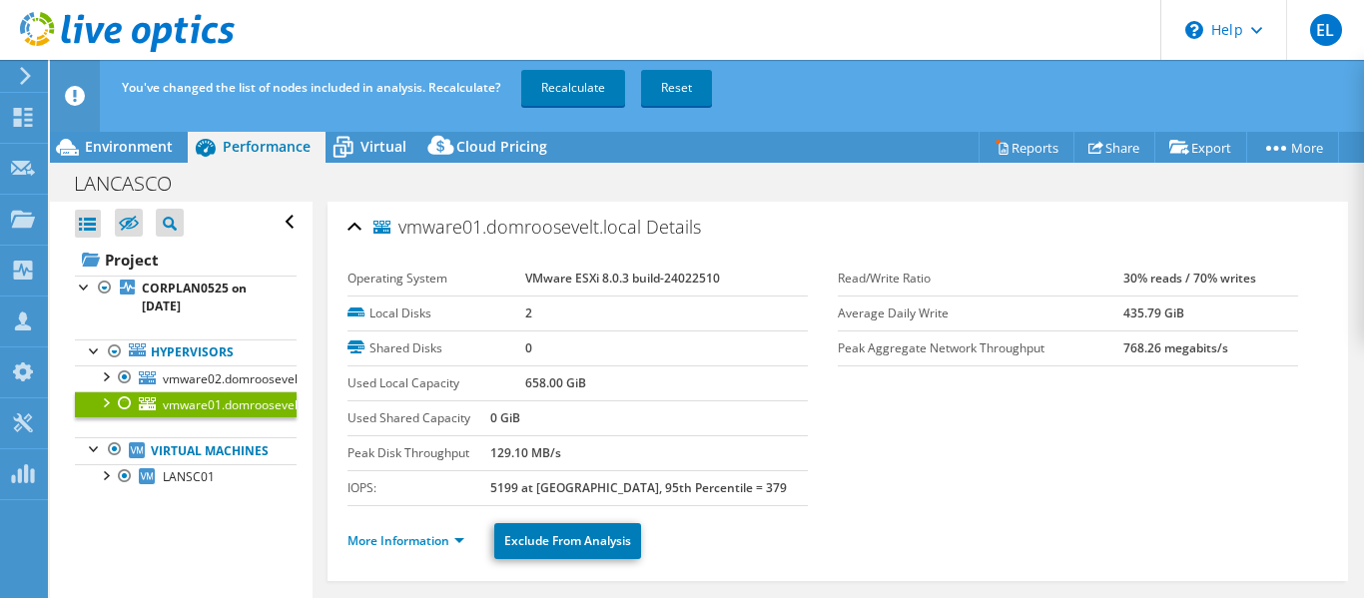
click at [124, 402] on div at bounding box center [125, 404] width 20 height 24
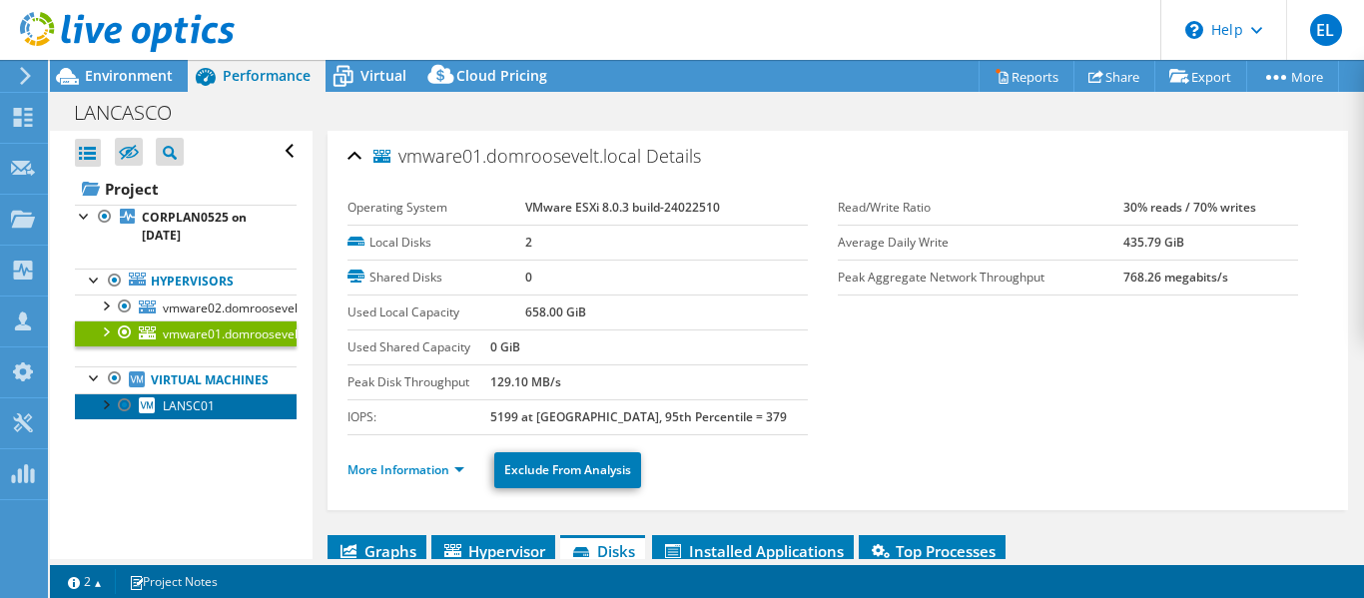
click at [185, 419] on link "LANSC01" at bounding box center [186, 407] width 222 height 26
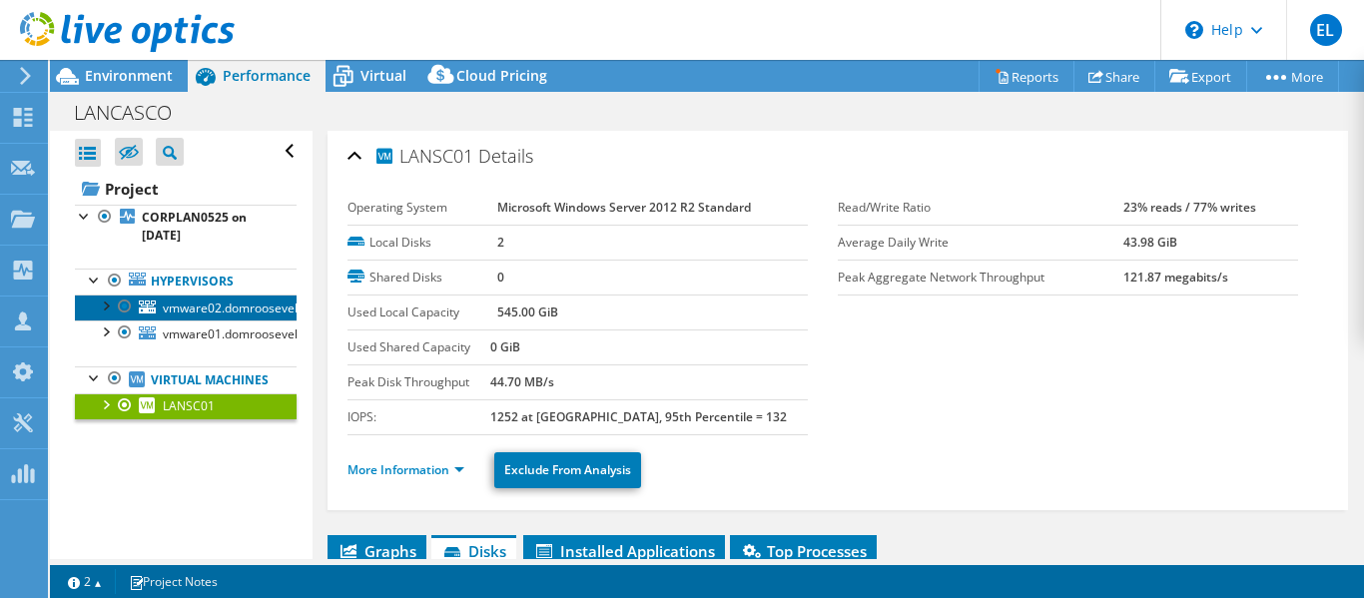
click at [215, 311] on span "vmware02.domroosevelt.local" at bounding box center [247, 308] width 168 height 17
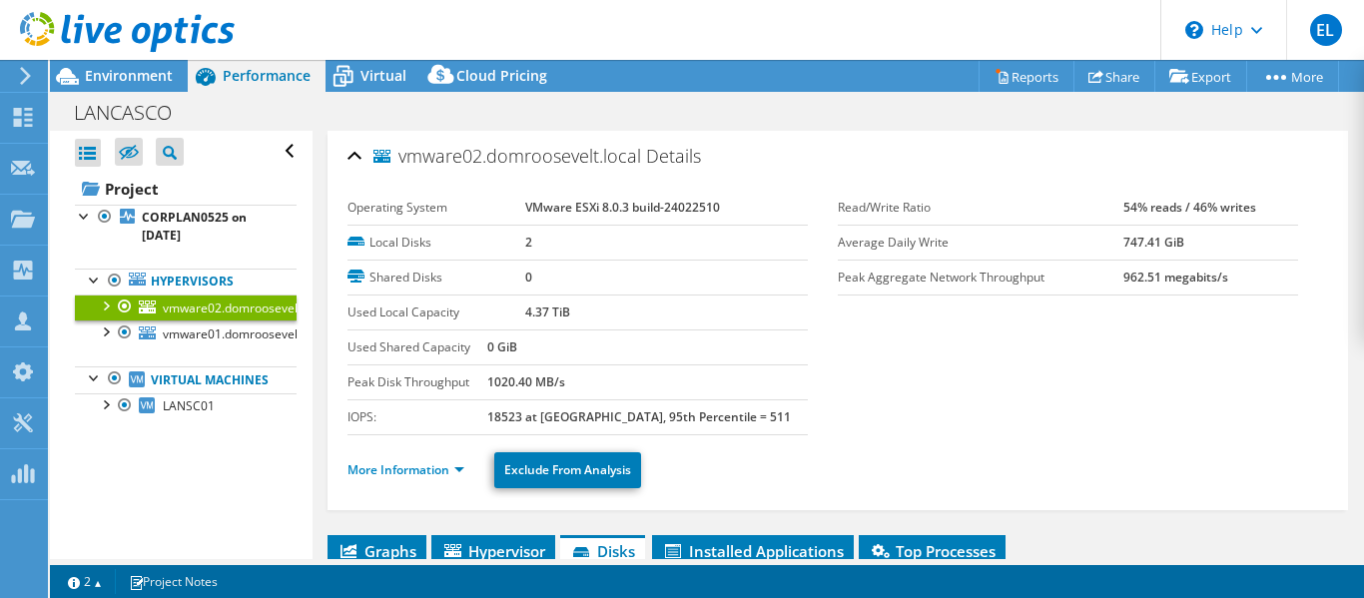
click at [245, 73] on span "Performance" at bounding box center [267, 75] width 88 height 19
click at [159, 73] on span "Environment" at bounding box center [129, 75] width 88 height 19
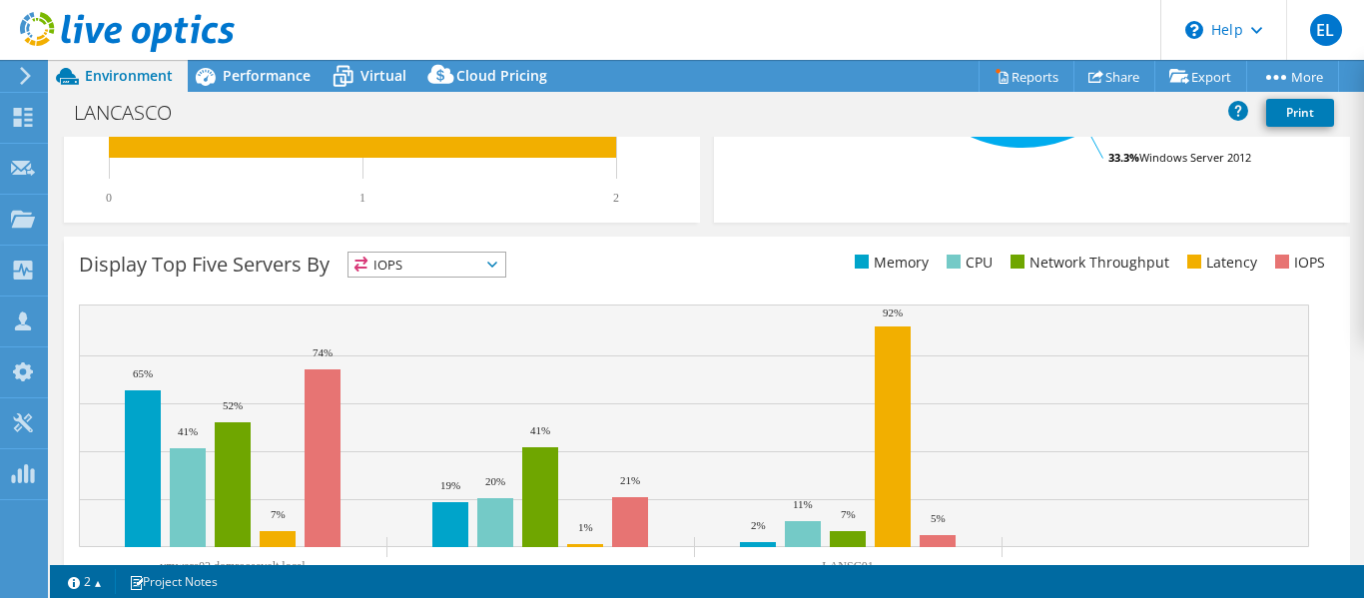
scroll to position [690, 0]
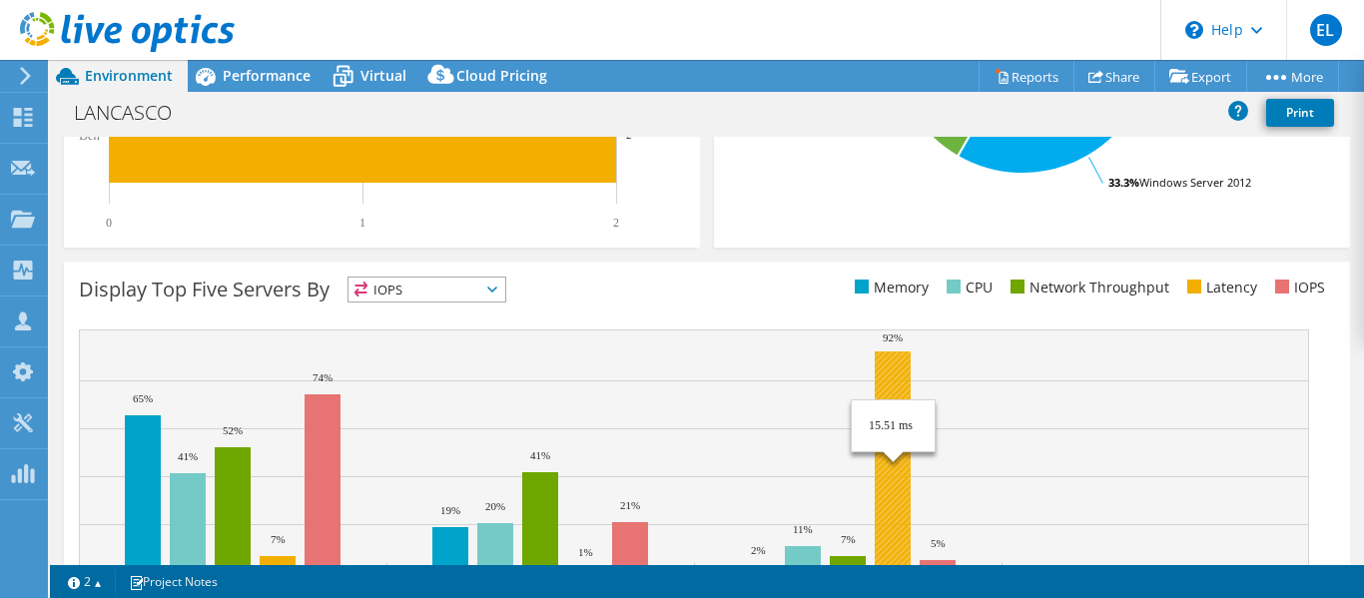
click at [898, 370] on rect at bounding box center [893, 462] width 36 height 221
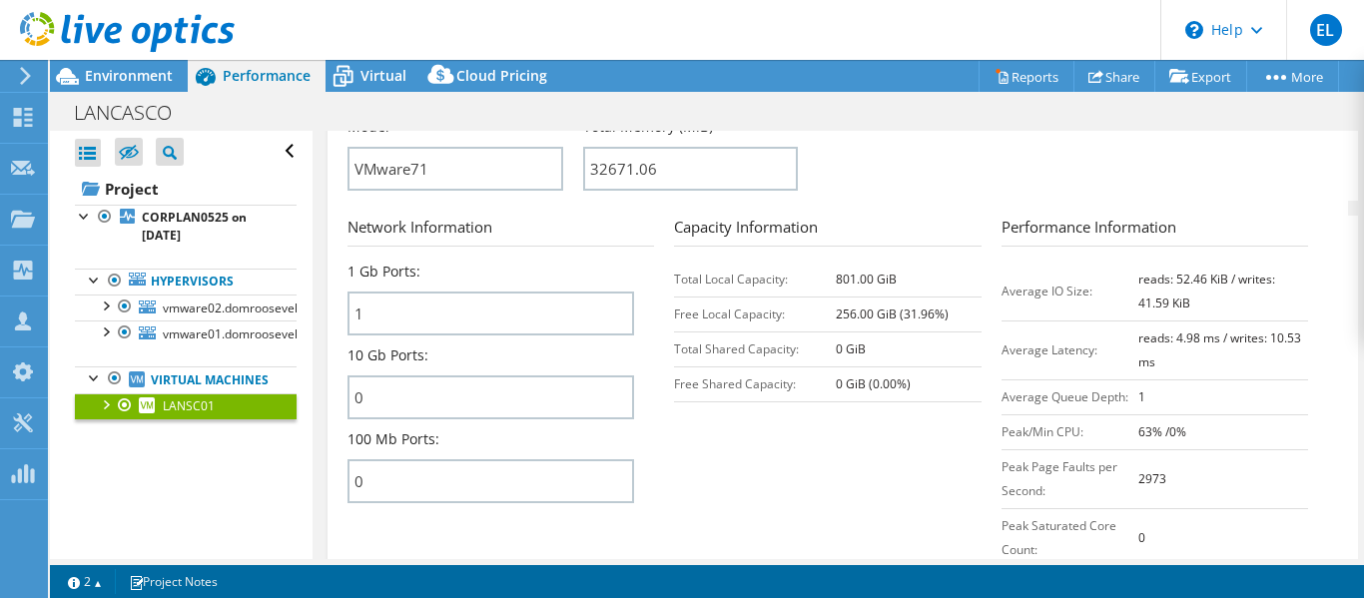
scroll to position [799, 0]
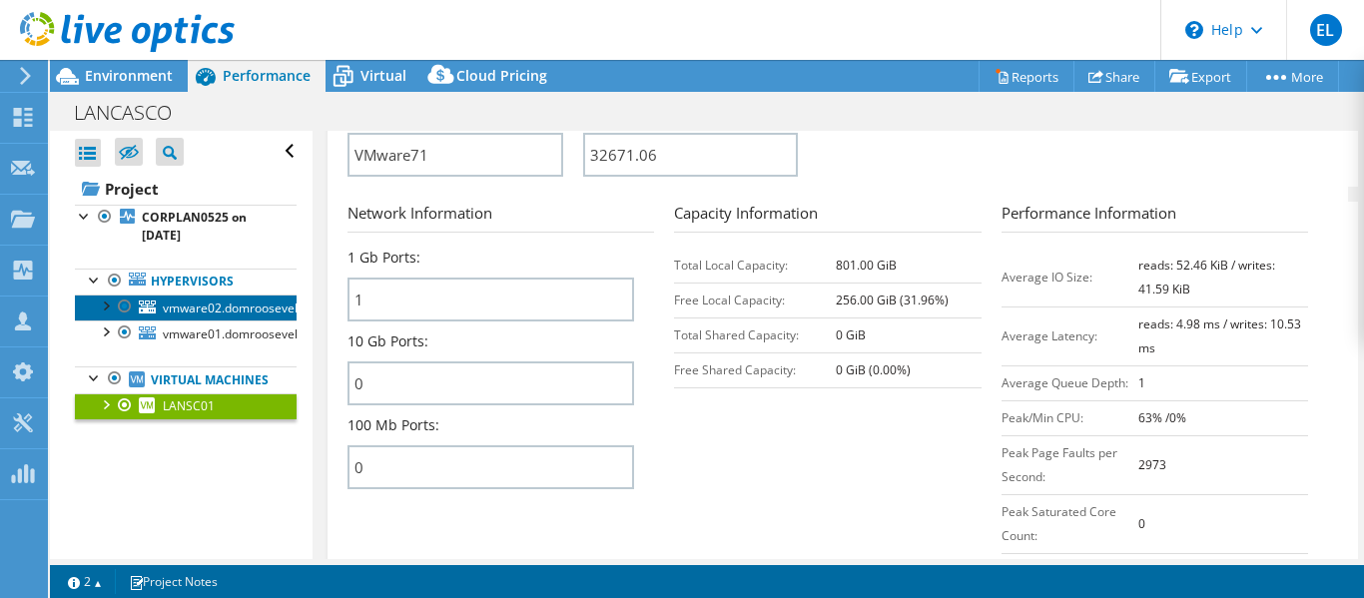
click at [195, 314] on span "vmware02.domroosevelt.local" at bounding box center [247, 308] width 168 height 17
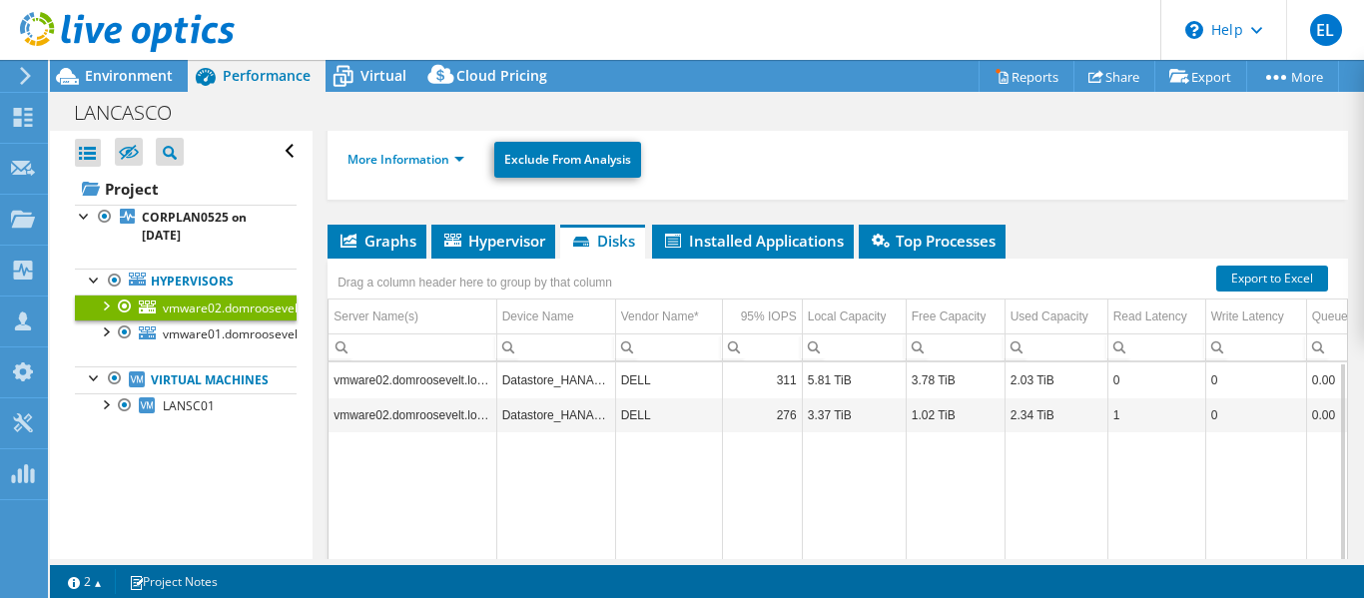
scroll to position [211, 0]
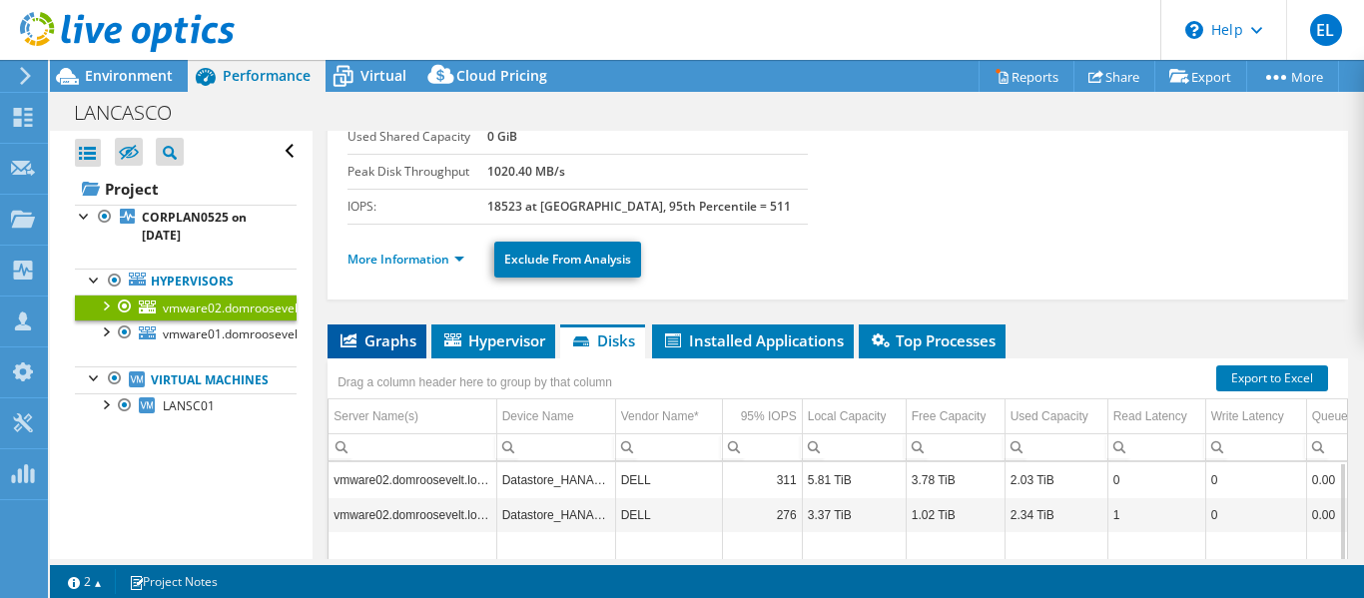
click at [355, 342] on icon at bounding box center [349, 341] width 16 height 14
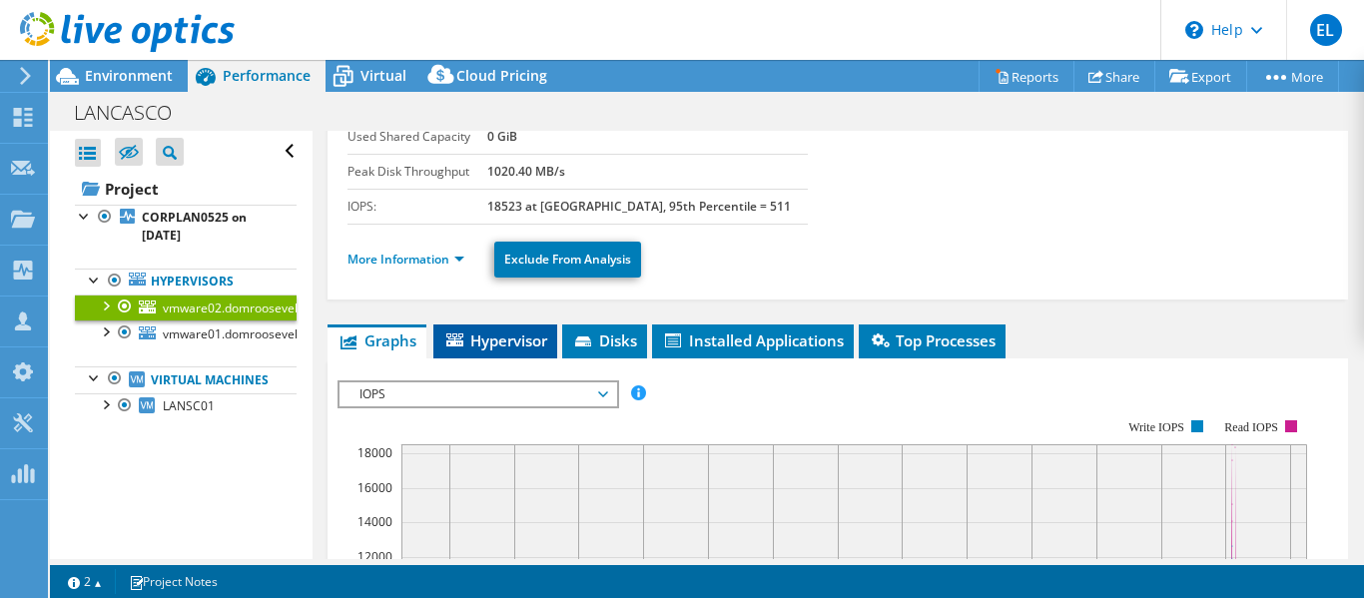
click at [493, 335] on span "Hypervisor" at bounding box center [495, 341] width 104 height 20
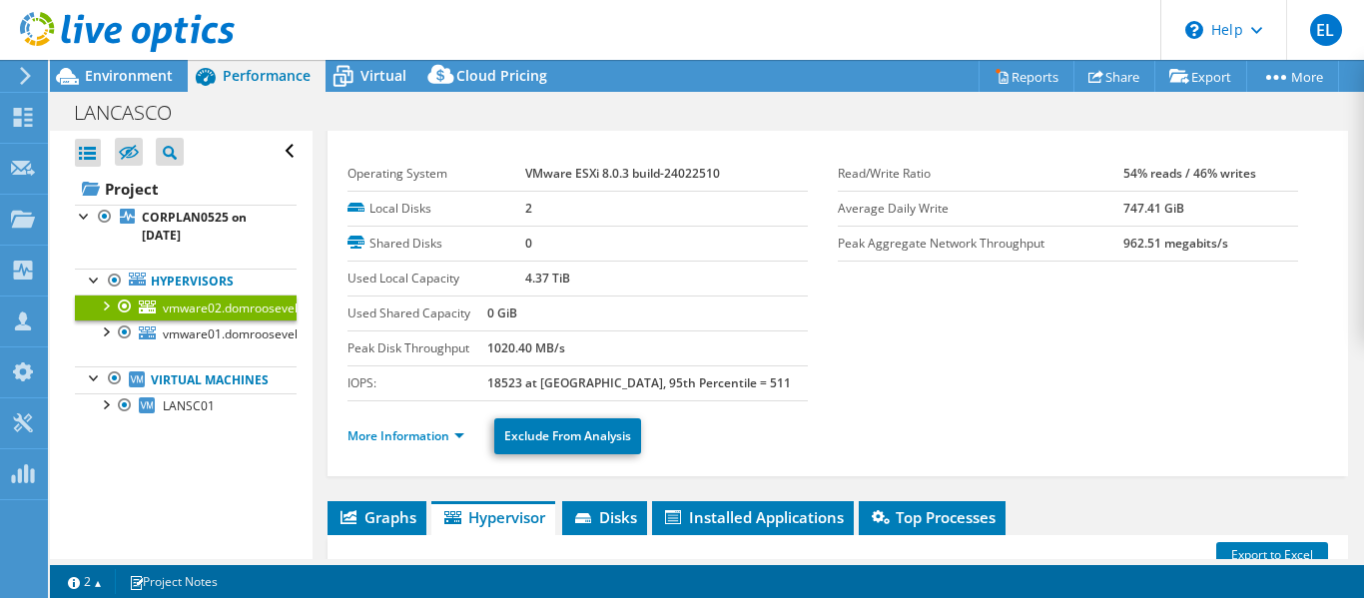
scroll to position [0, 0]
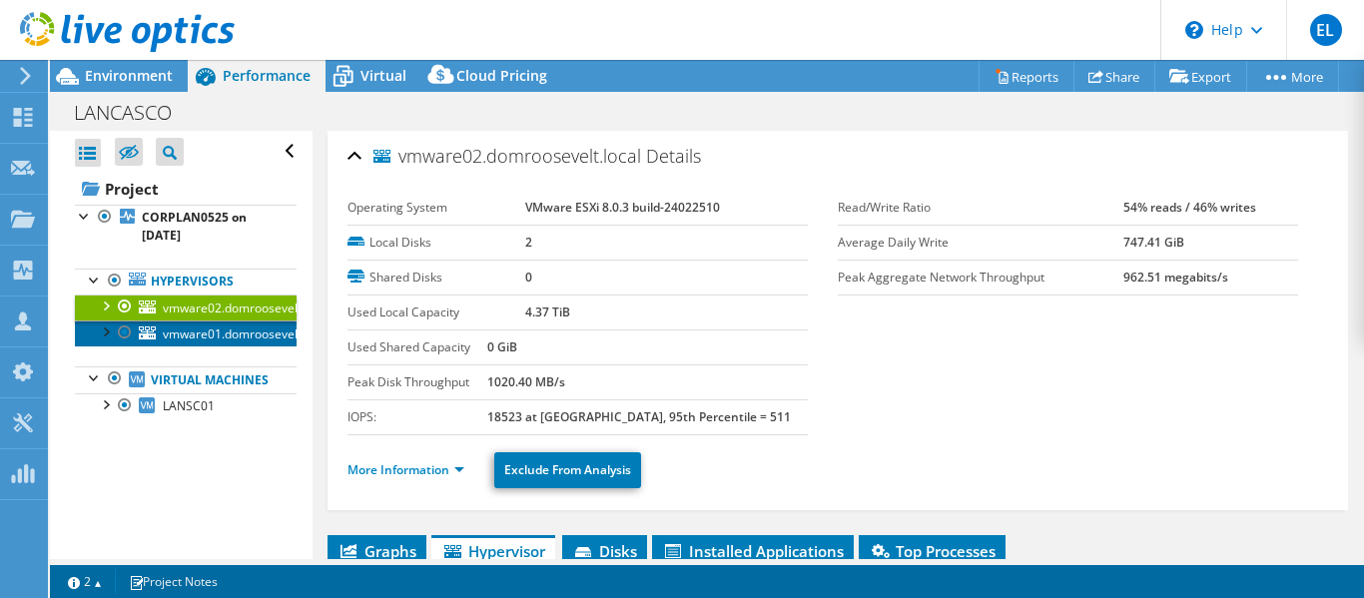
click at [232, 335] on span "vmware01.domroosevelt.local" at bounding box center [247, 334] width 168 height 17
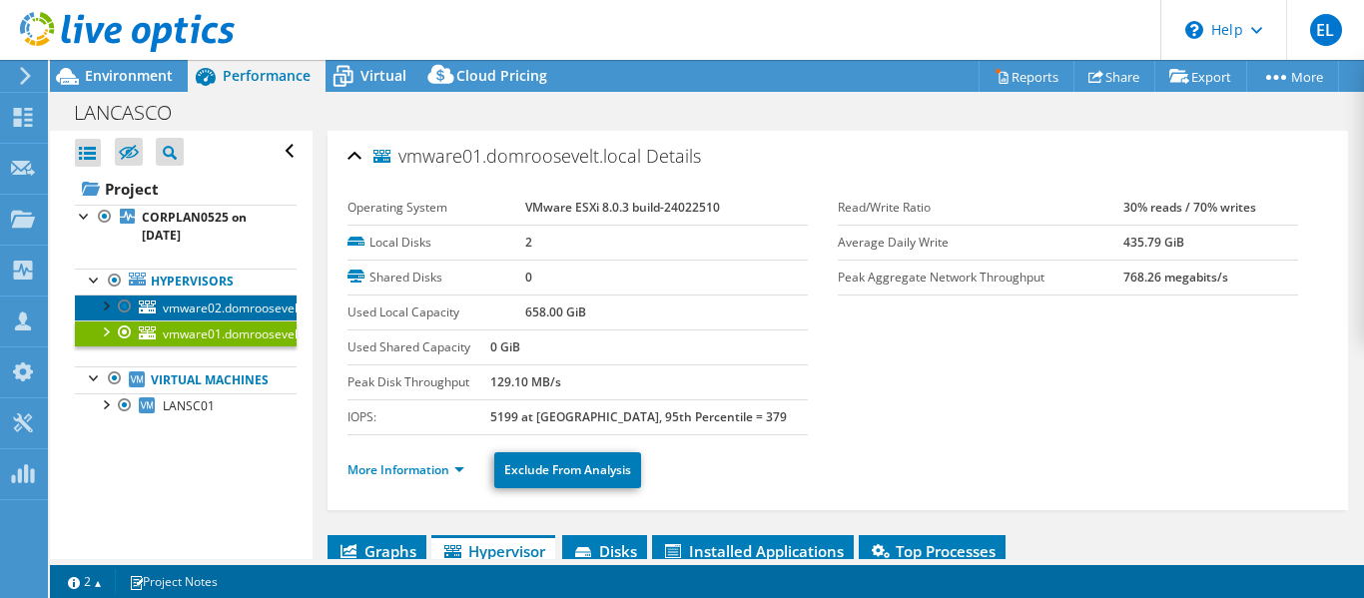
click at [233, 310] on span "vmware02.domroosevelt.local" at bounding box center [247, 308] width 168 height 17
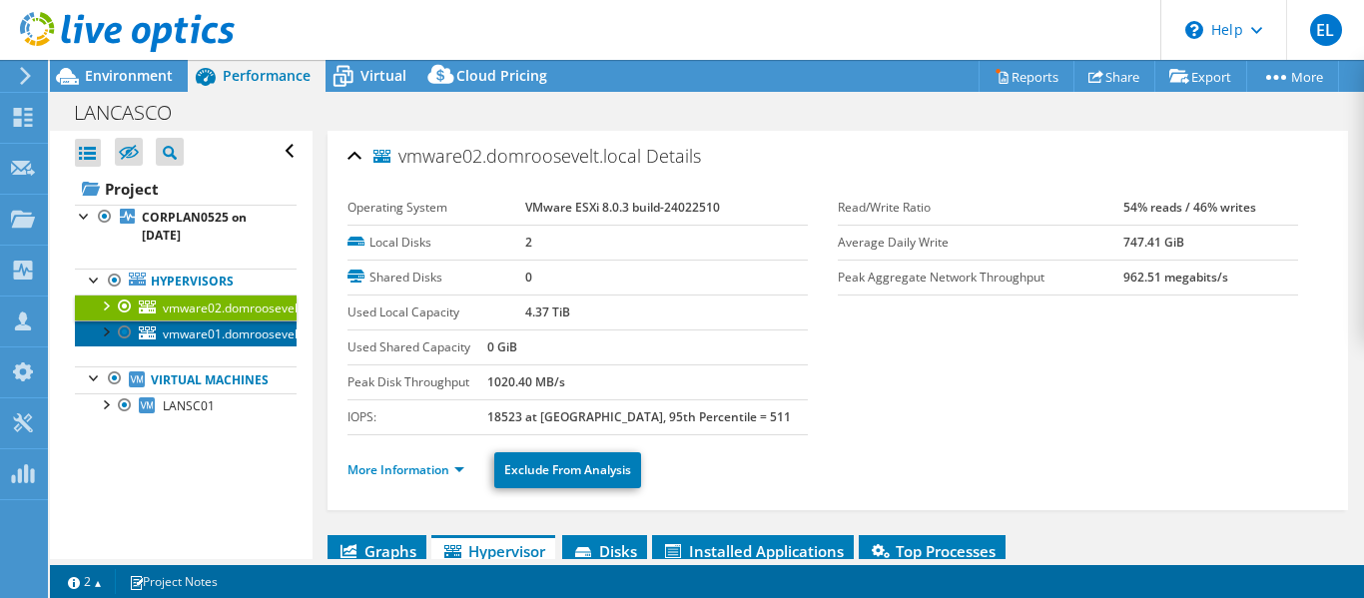
click at [209, 337] on span "vmware01.domroosevelt.local" at bounding box center [247, 334] width 168 height 17
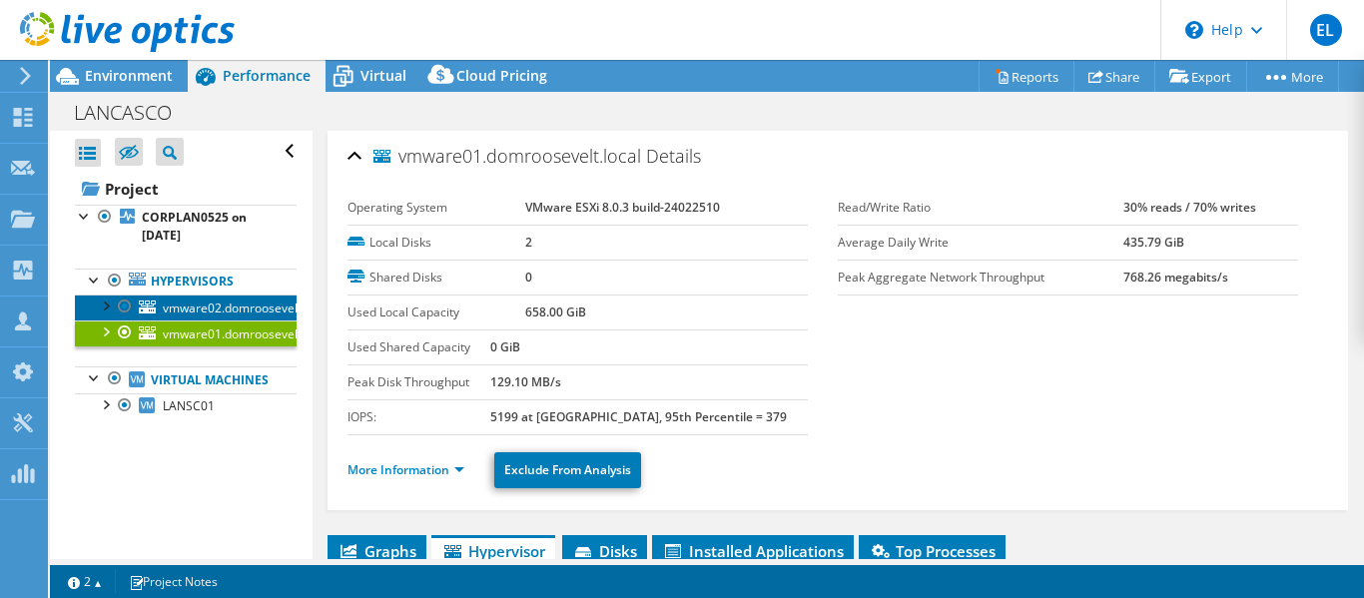
click at [210, 309] on span "vmware02.domroosevelt.local" at bounding box center [247, 308] width 168 height 17
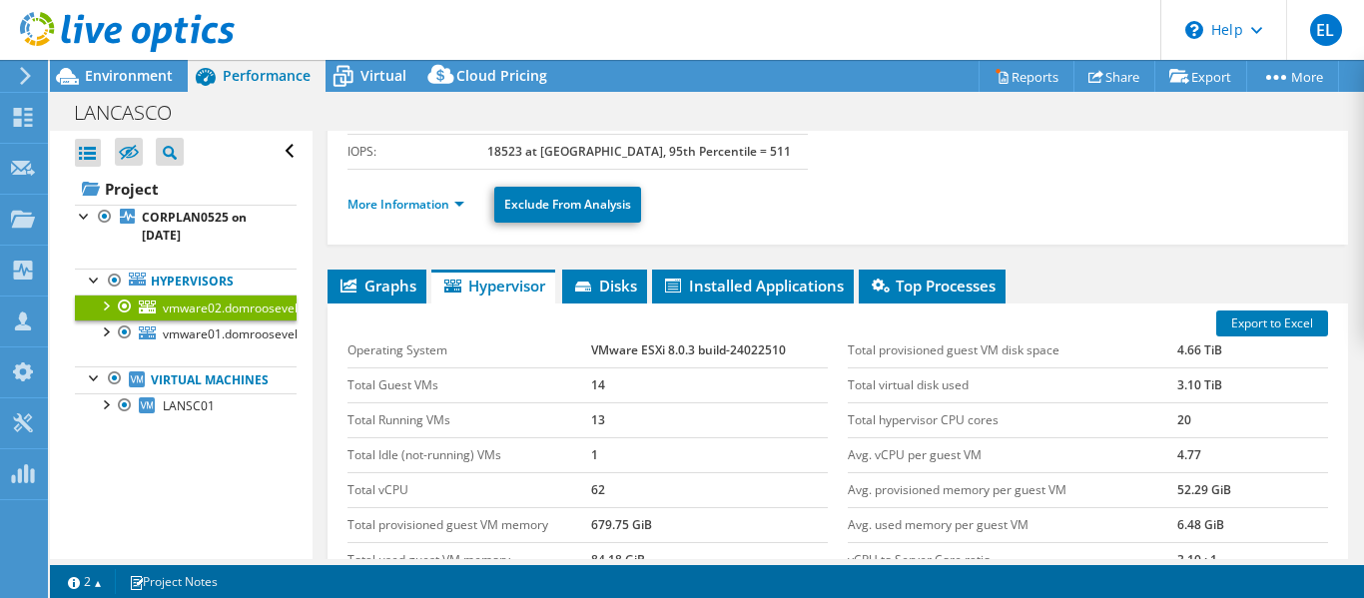
scroll to position [300, 0]
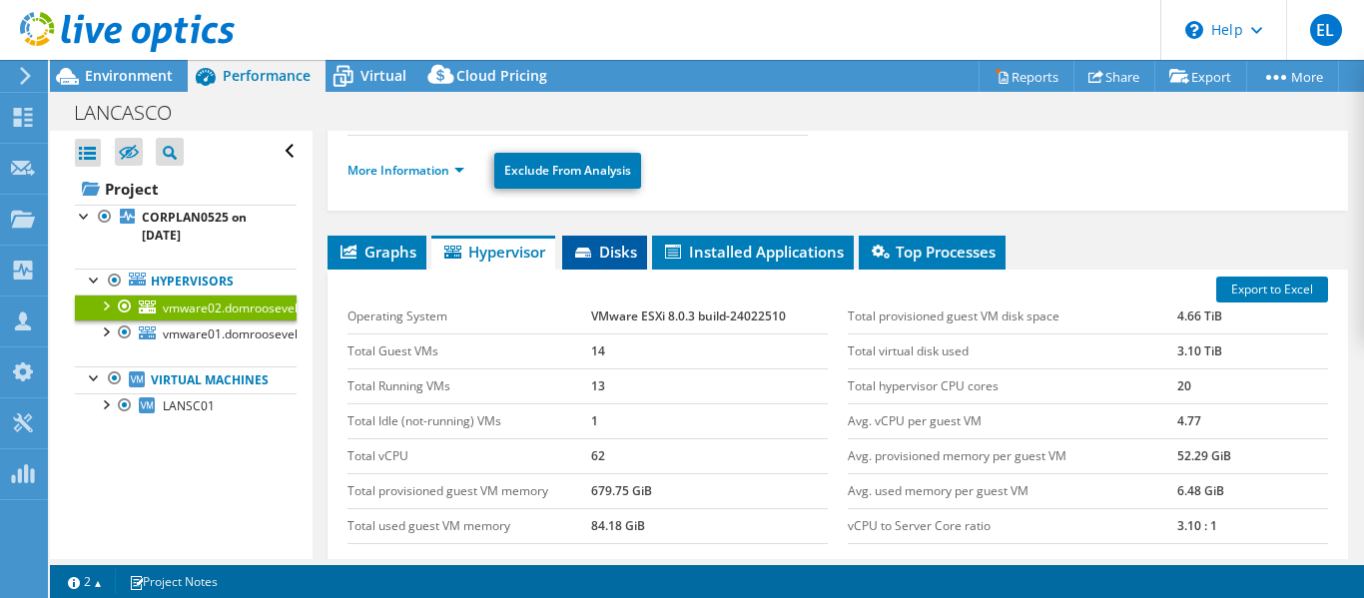
click at [614, 252] on span "Disks" at bounding box center [604, 252] width 65 height 20
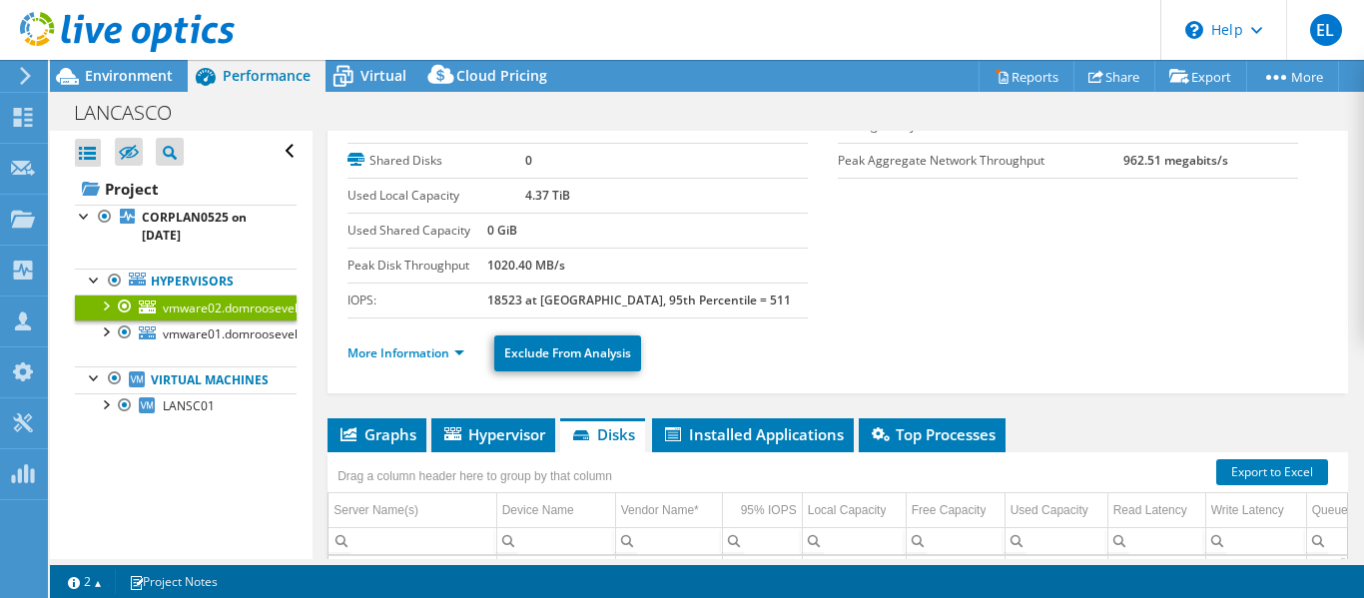
scroll to position [100, 0]
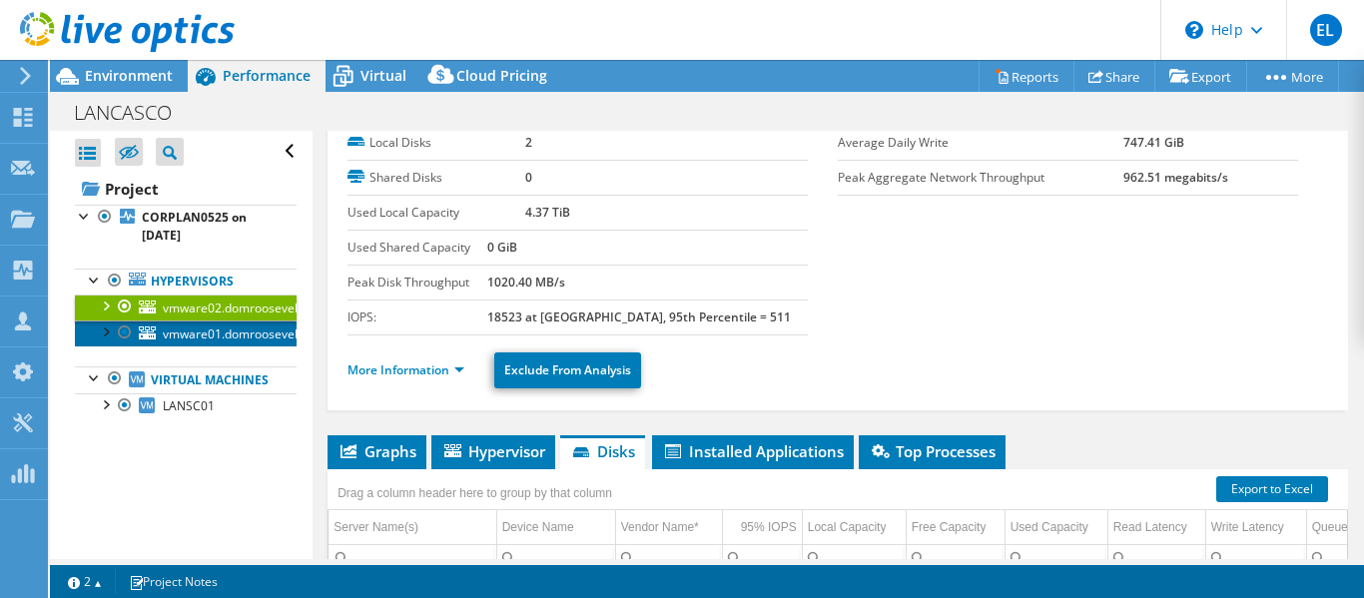
click at [207, 331] on span "vmware01.domroosevelt.local" at bounding box center [247, 334] width 168 height 17
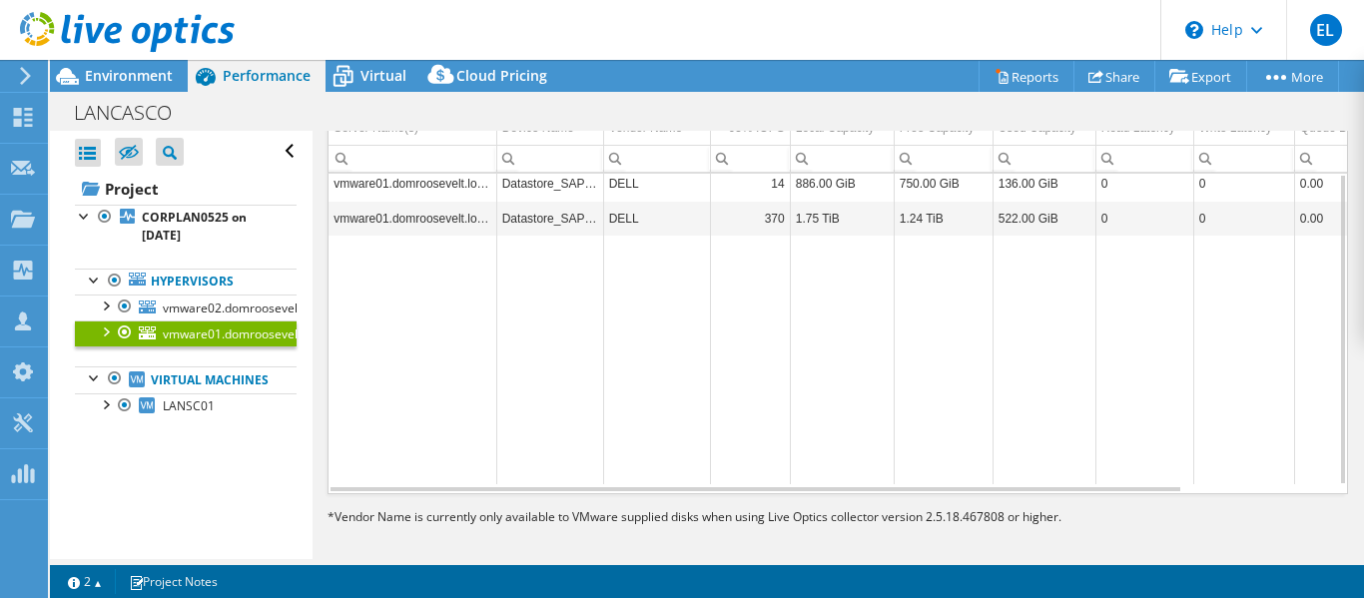
scroll to position [400, 0]
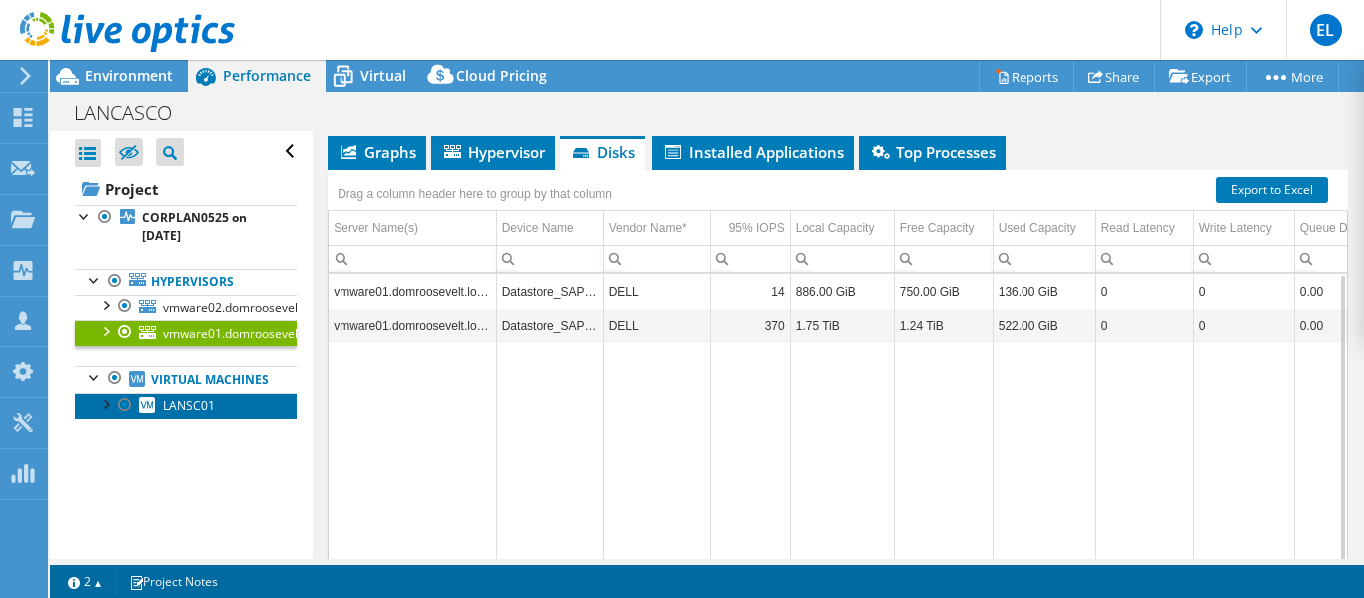
click at [213, 414] on span "LANSC01" at bounding box center [189, 406] width 52 height 17
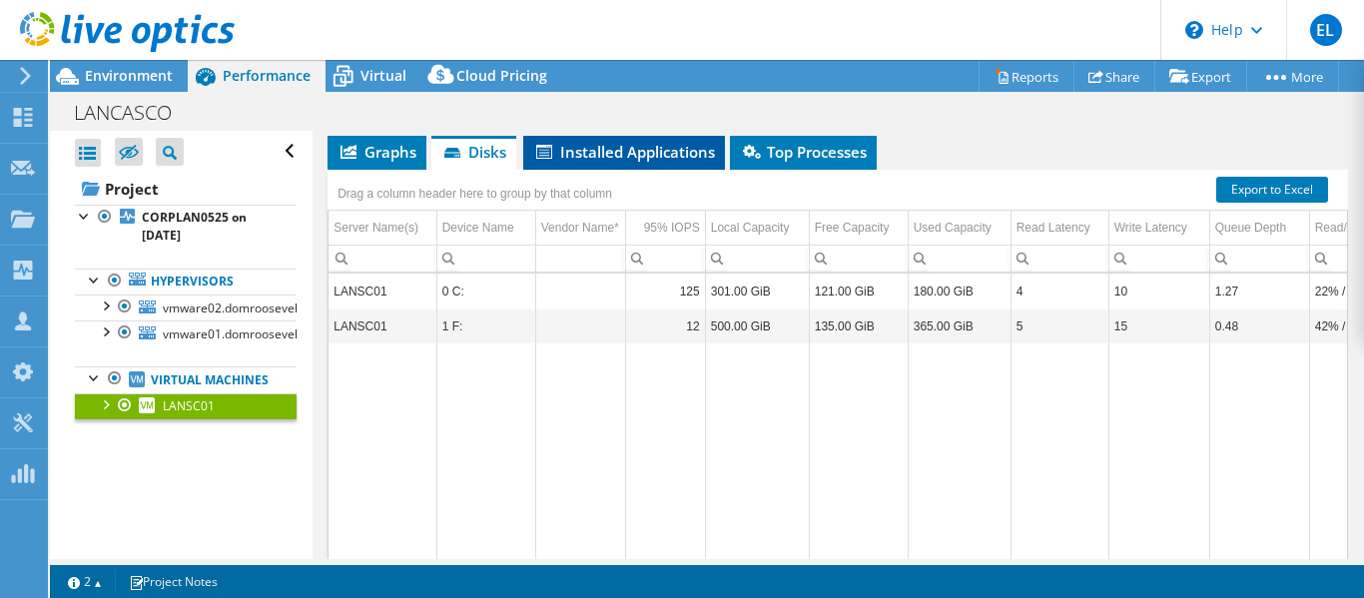
click at [657, 152] on span "Installed Applications" at bounding box center [624, 152] width 182 height 20
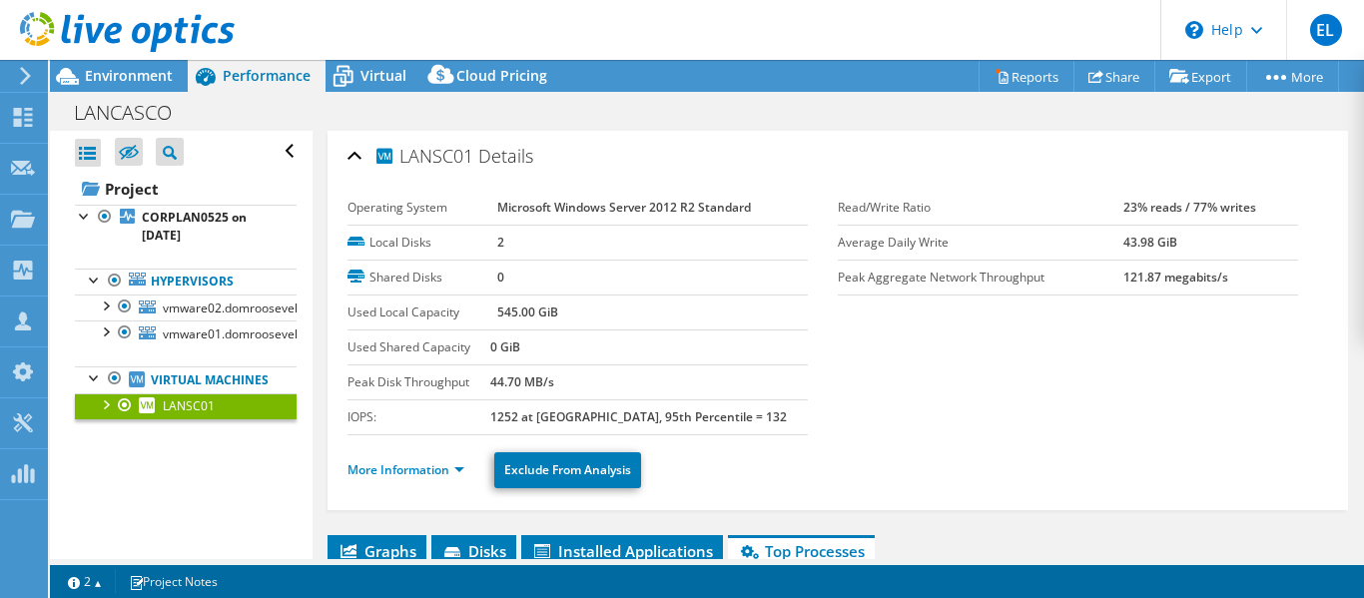
select select "USD"
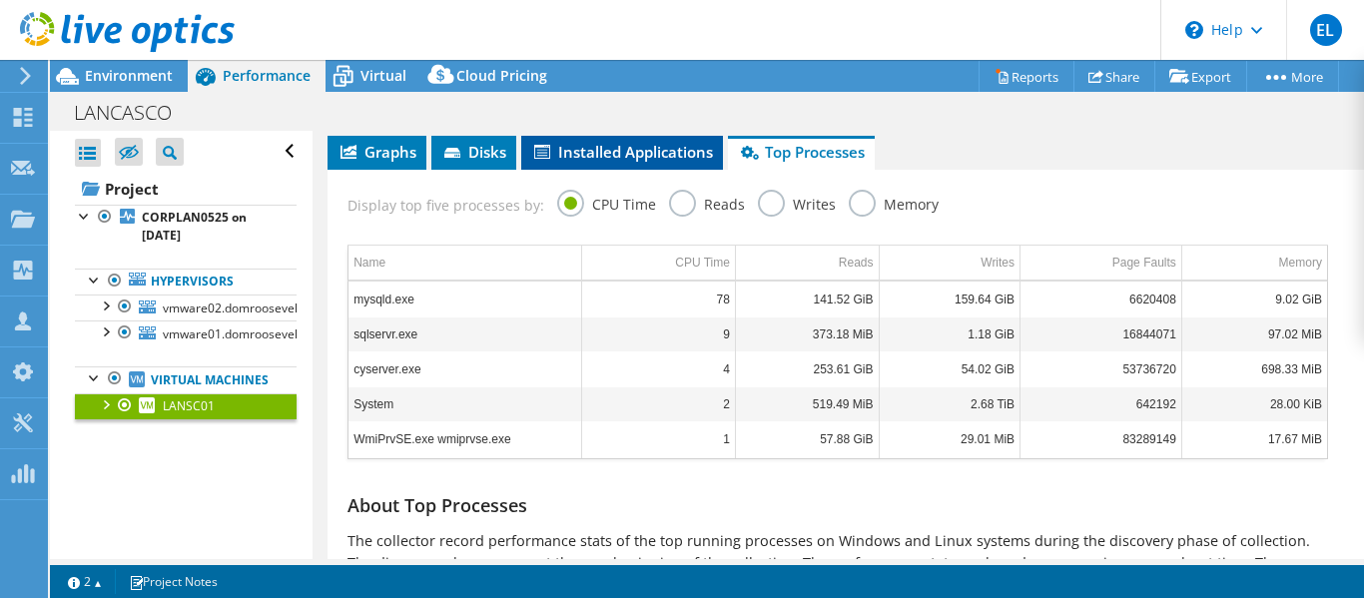
click at [651, 151] on span "Installed Applications" at bounding box center [622, 152] width 182 height 20
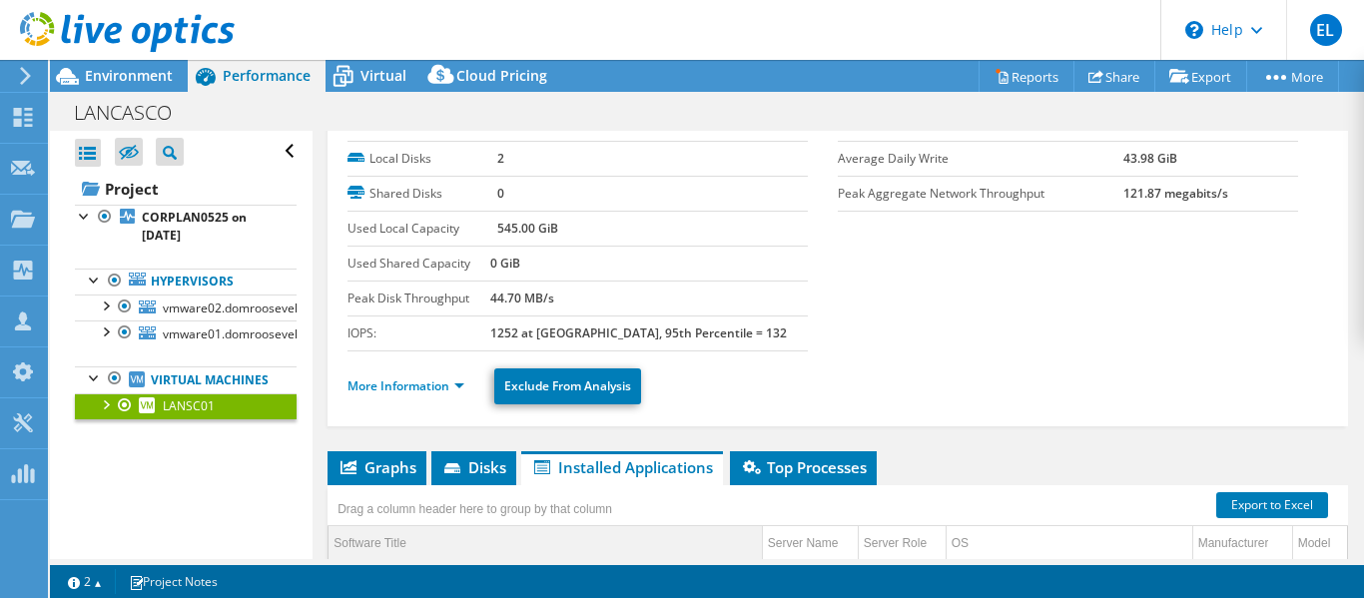
scroll to position [111, 0]
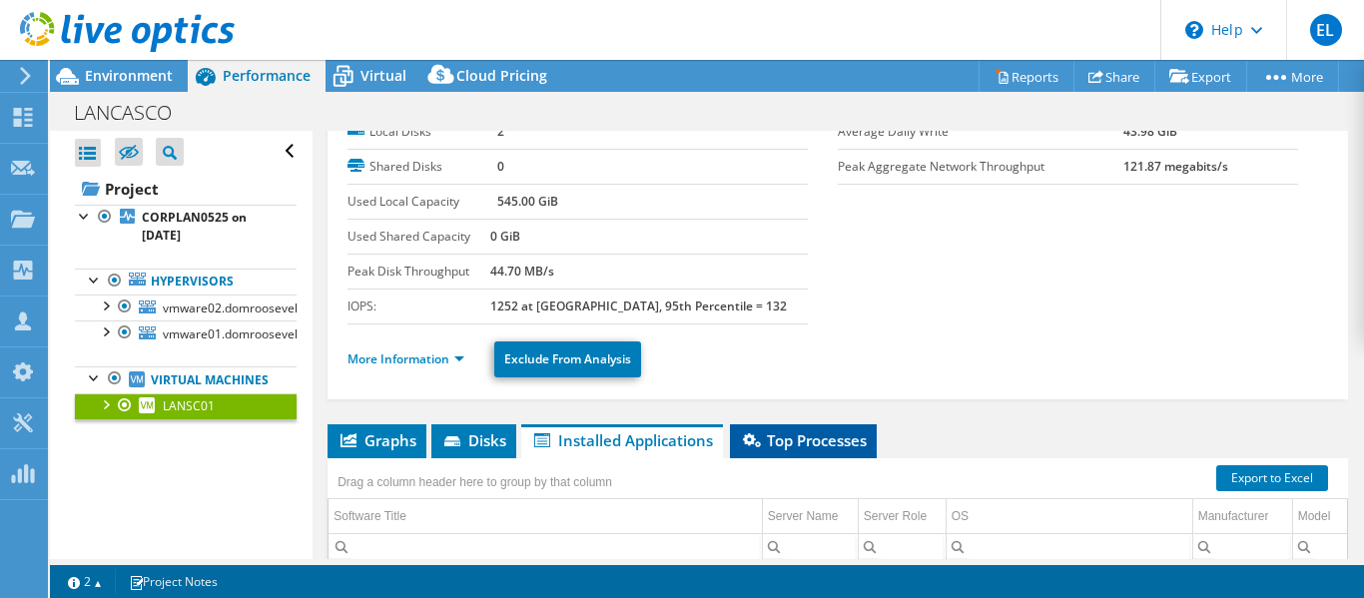
click at [793, 437] on span "Top Processes" at bounding box center [803, 440] width 127 height 20
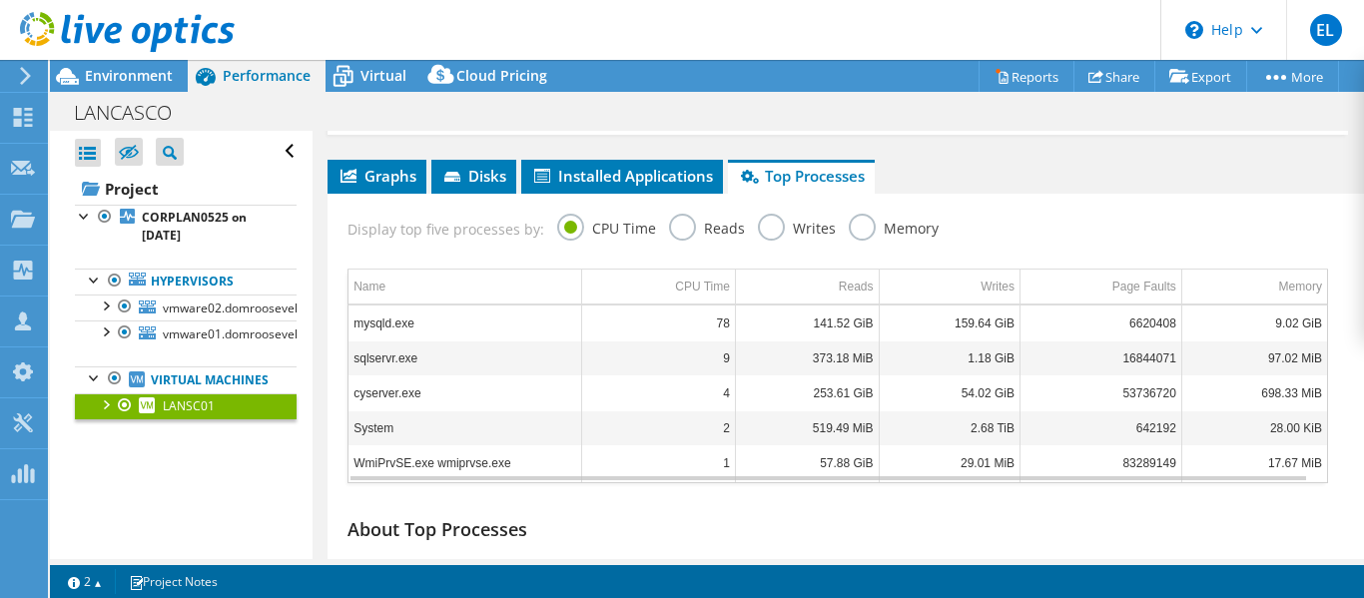
scroll to position [311, 0]
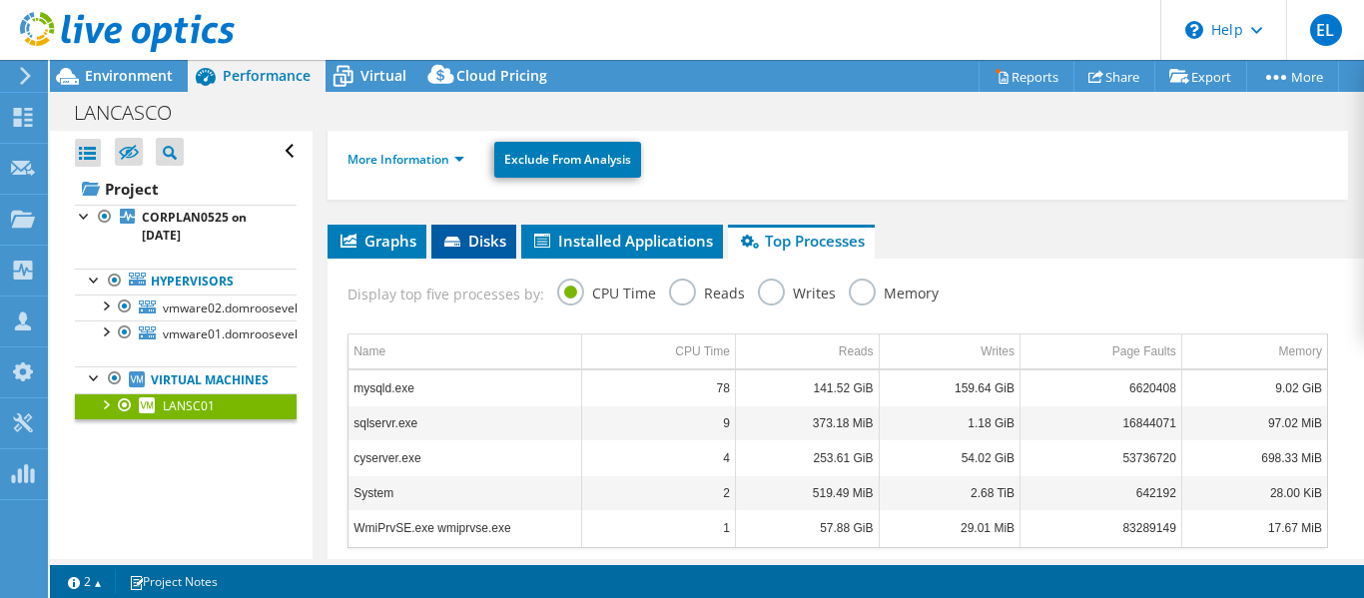
click at [488, 252] on li "Disks" at bounding box center [473, 242] width 85 height 34
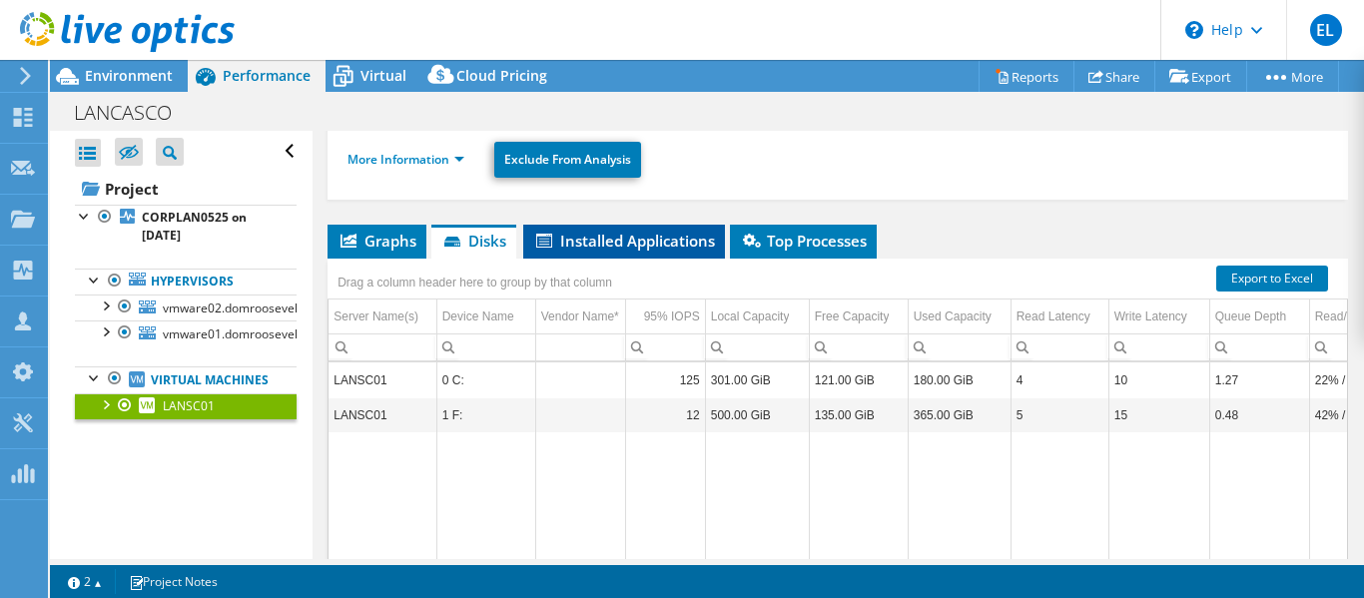
click at [642, 250] on span "Installed Applications" at bounding box center [624, 241] width 182 height 20
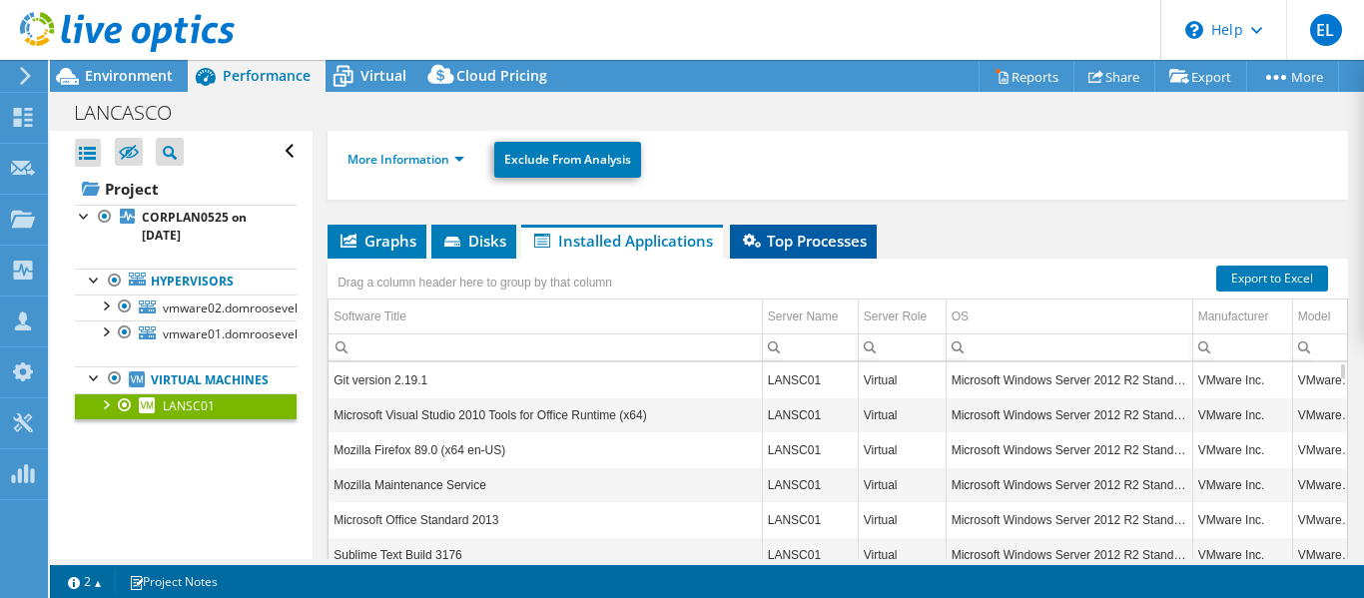
click at [812, 246] on span "Top Processes" at bounding box center [803, 241] width 127 height 20
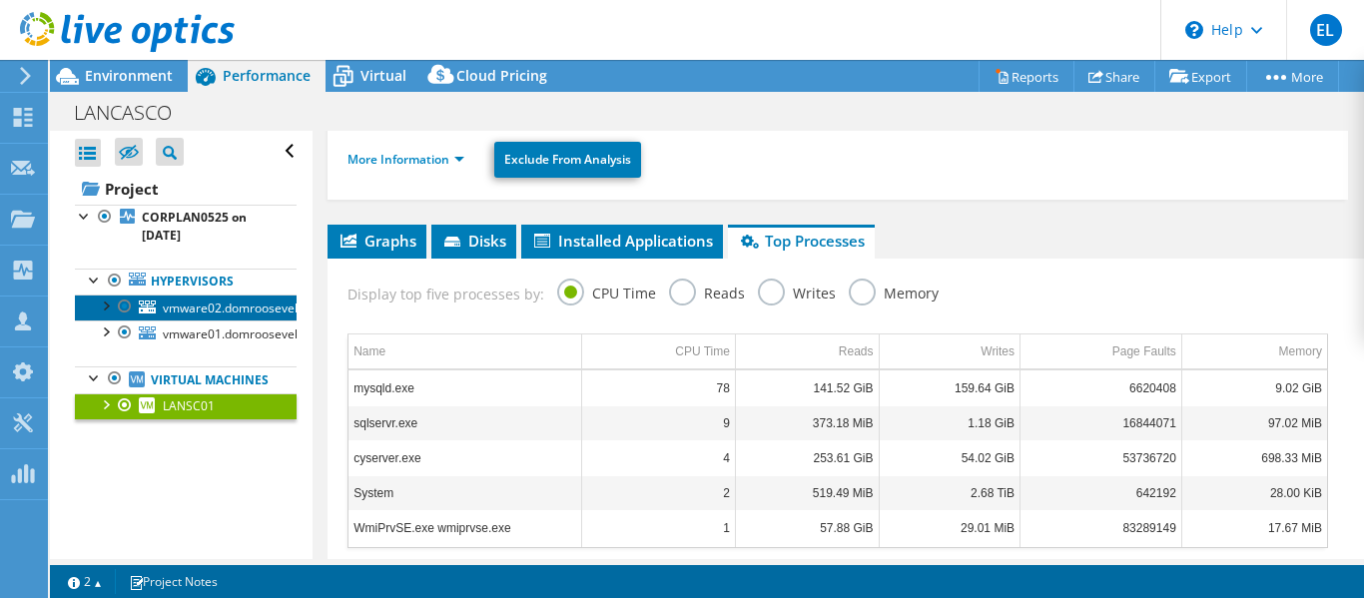
click at [211, 306] on span "vmware02.domroosevelt.local" at bounding box center [247, 308] width 168 height 17
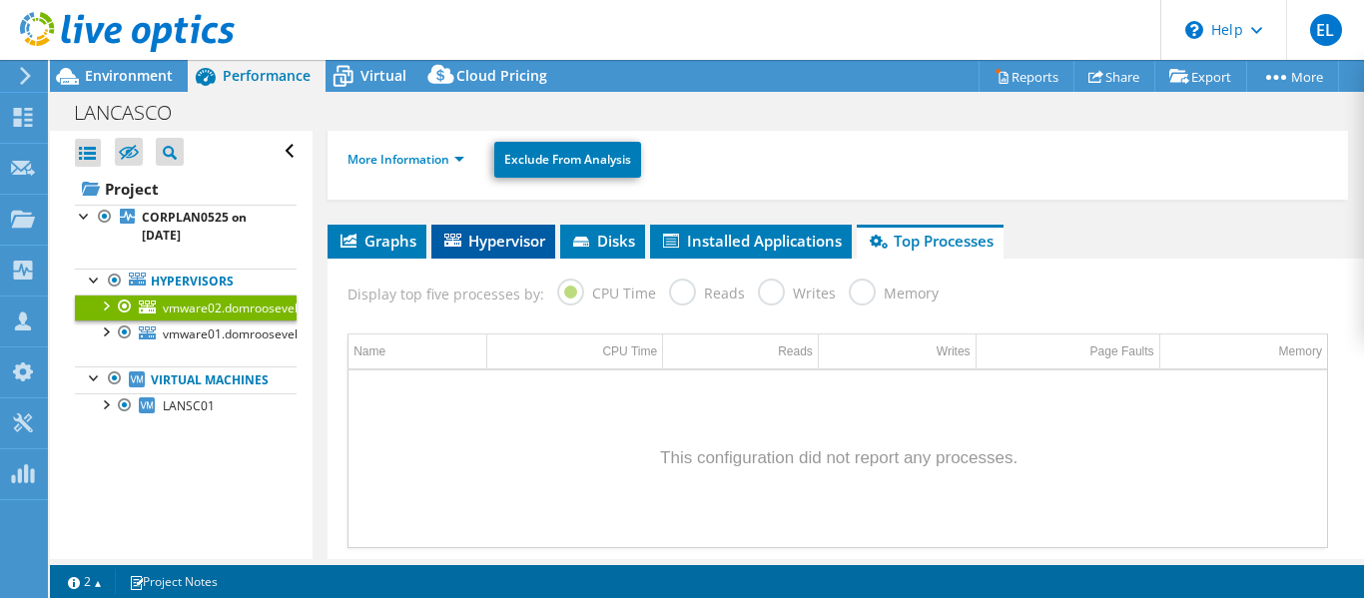
click at [488, 245] on span "Hypervisor" at bounding box center [493, 241] width 104 height 20
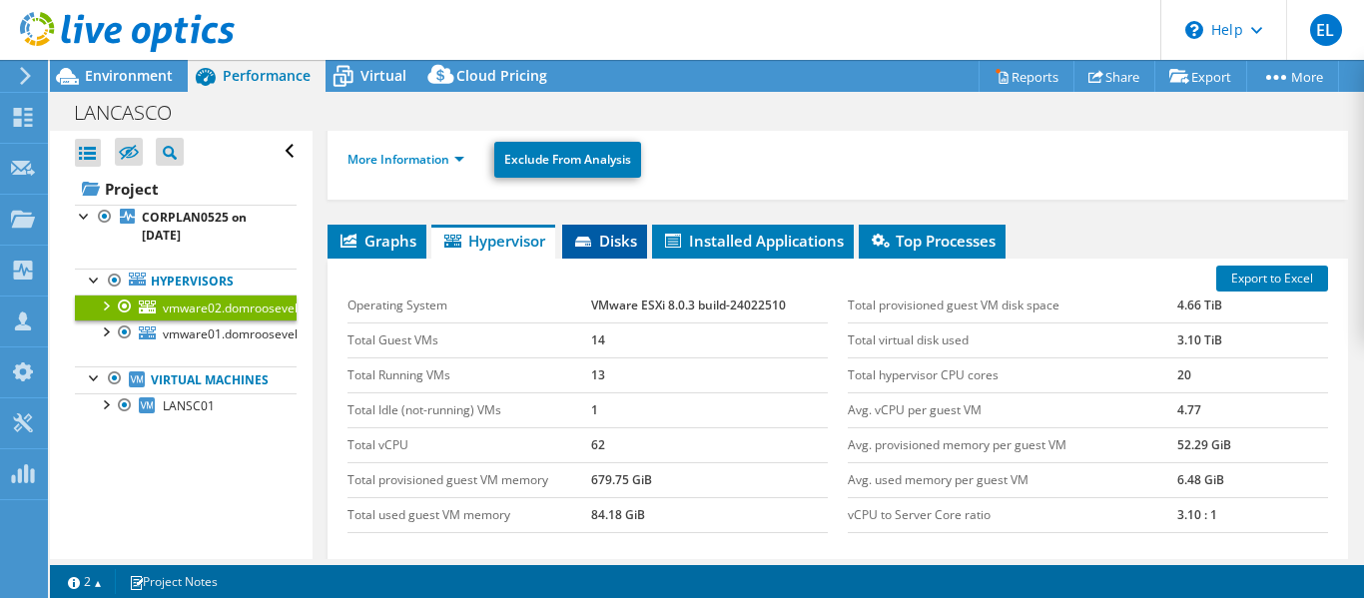
click at [574, 238] on li "Disks" at bounding box center [604, 242] width 85 height 34
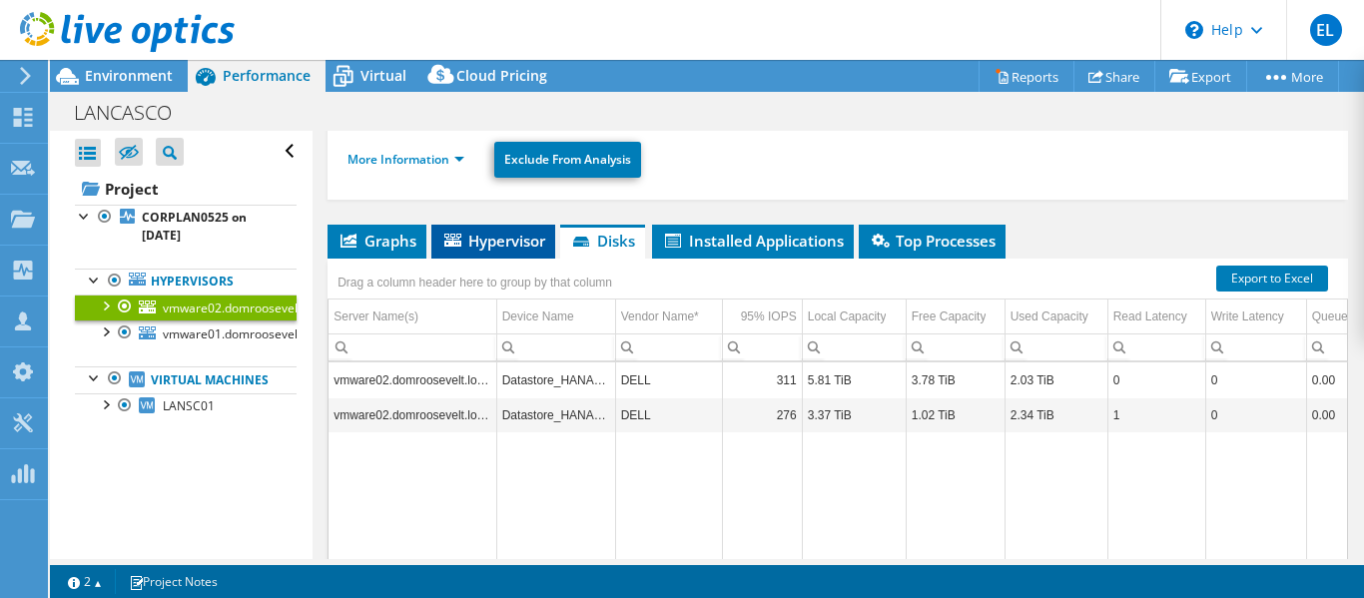
click at [541, 241] on span "Hypervisor" at bounding box center [493, 241] width 104 height 20
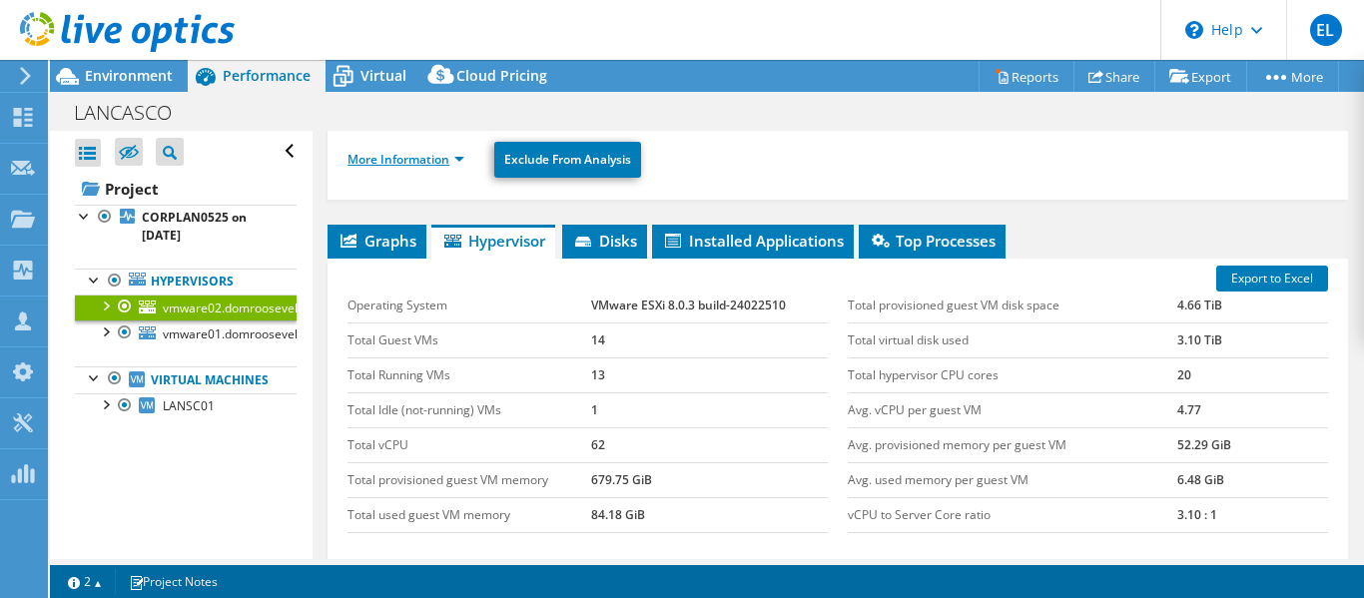
click at [459, 162] on link "More Information" at bounding box center [406, 159] width 117 height 17
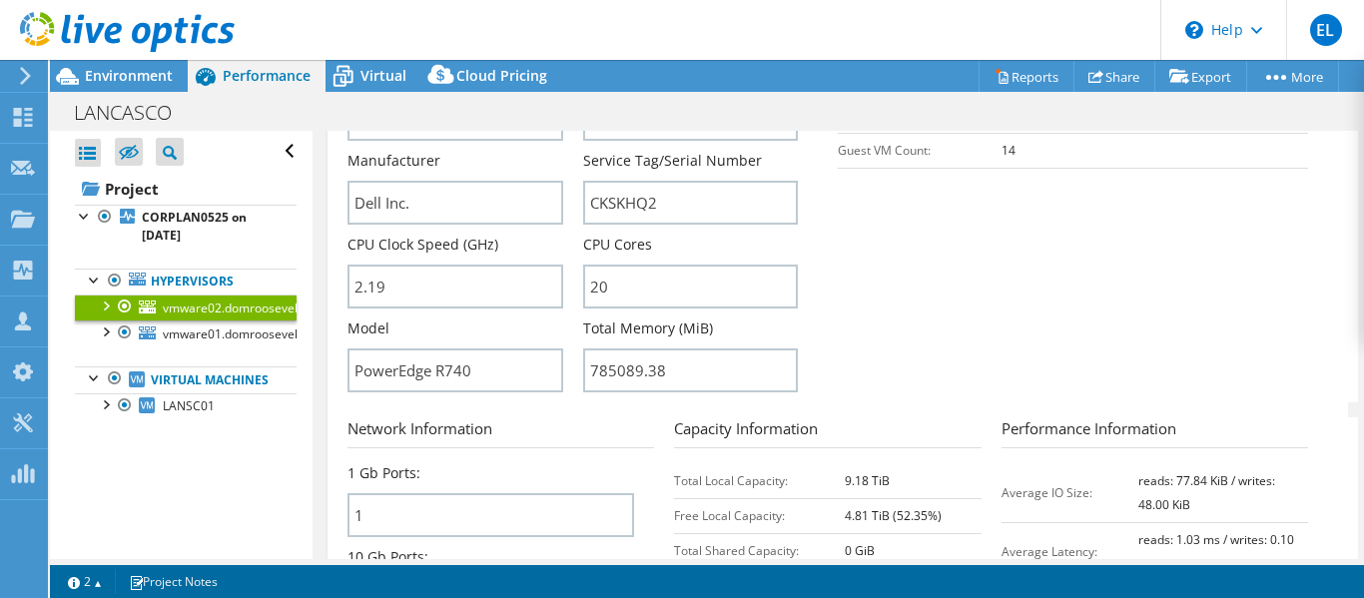
scroll to position [610, 0]
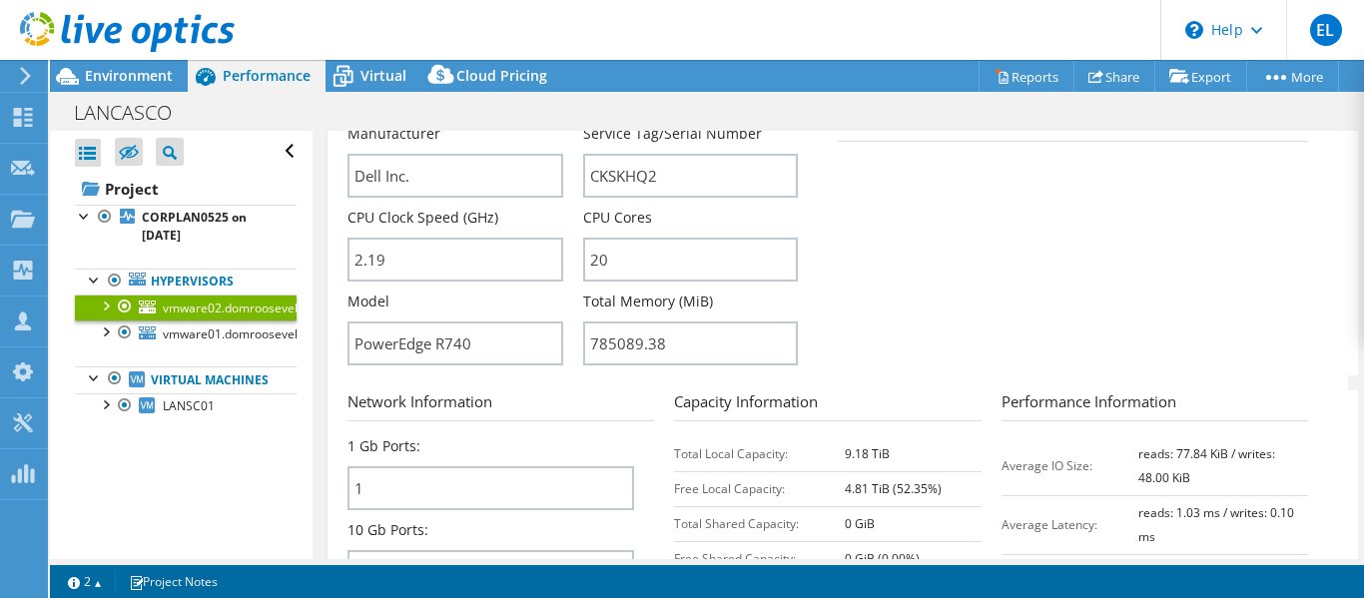
click at [596, 444] on div "1 Gb Ports: 1" at bounding box center [491, 473] width 287 height 74
drag, startPoint x: 207, startPoint y: 336, endPoint x: 219, endPoint y: 336, distance: 12.0
click at [207, 336] on span "vmware01.domroosevelt.local" at bounding box center [247, 334] width 168 height 17
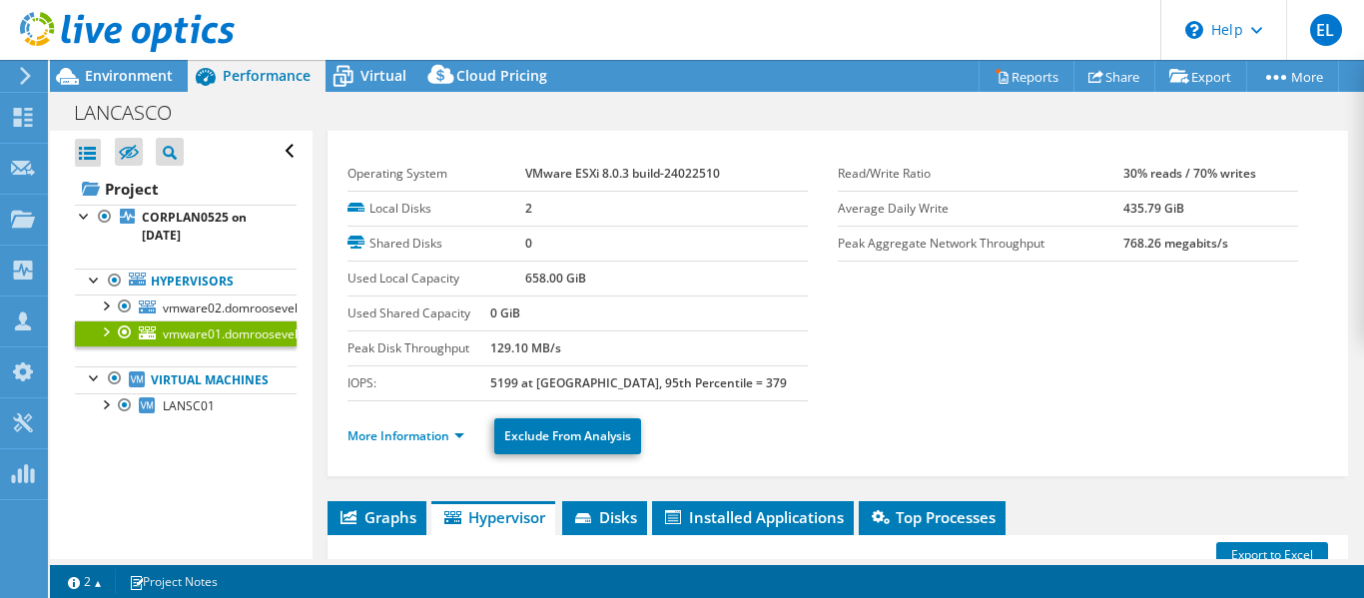
scroll to position [0, 0]
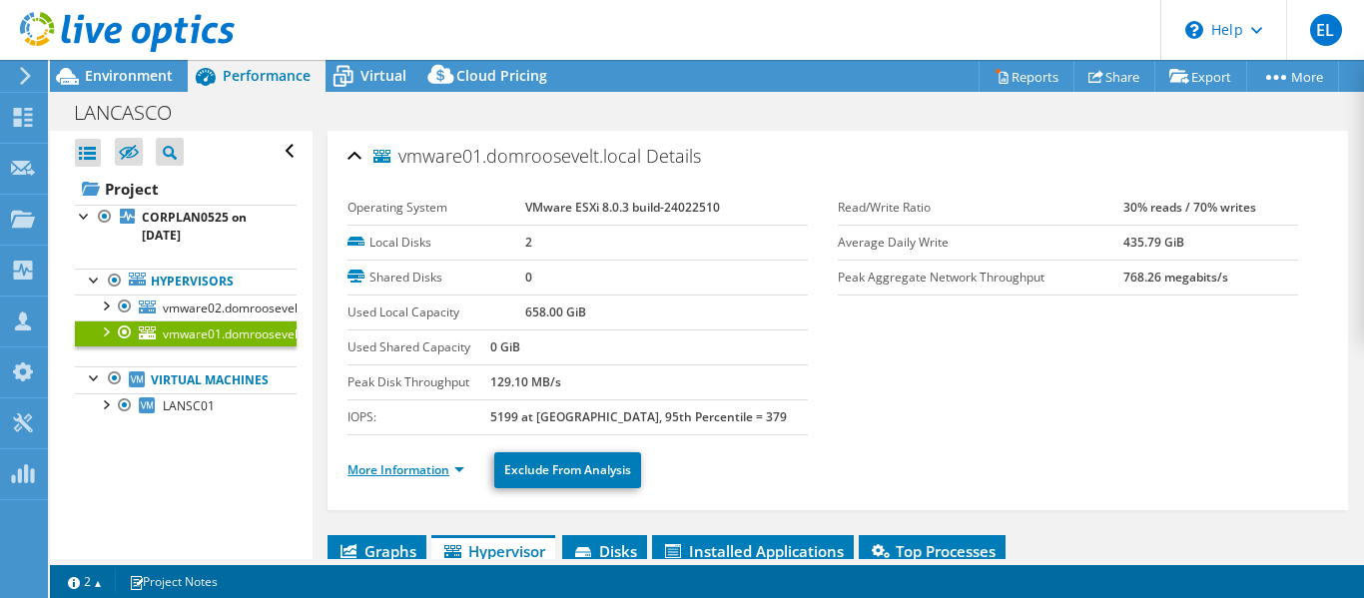
click at [441, 472] on link "More Information" at bounding box center [406, 469] width 117 height 17
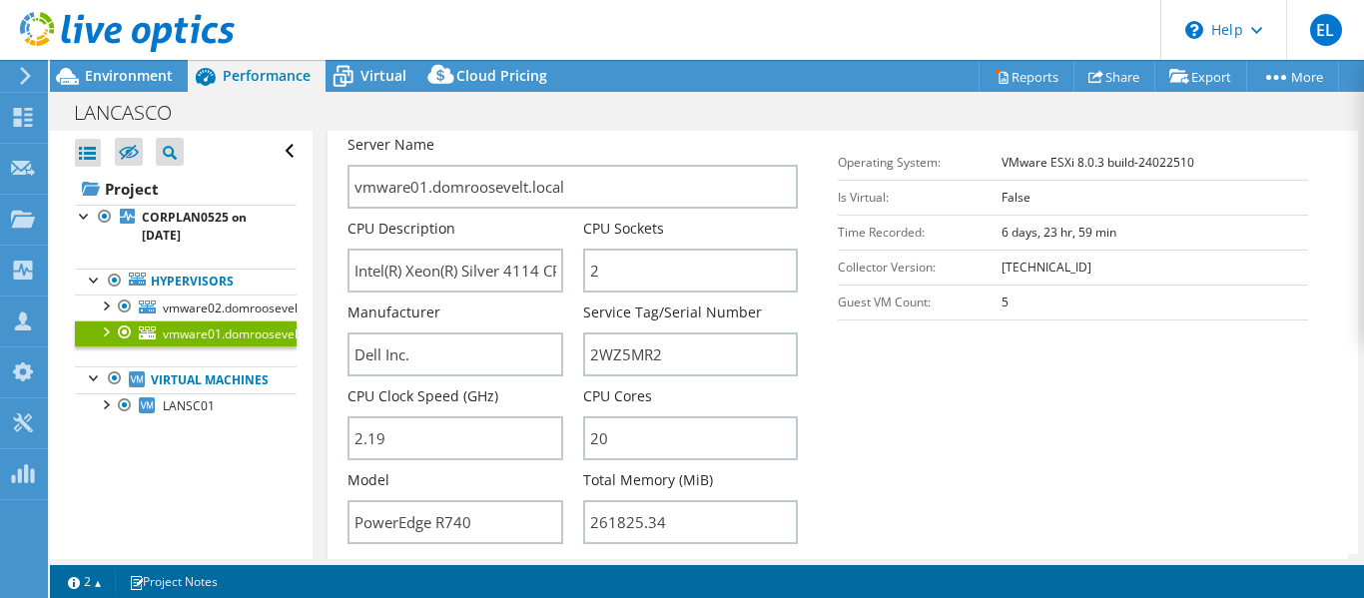
scroll to position [599, 0]
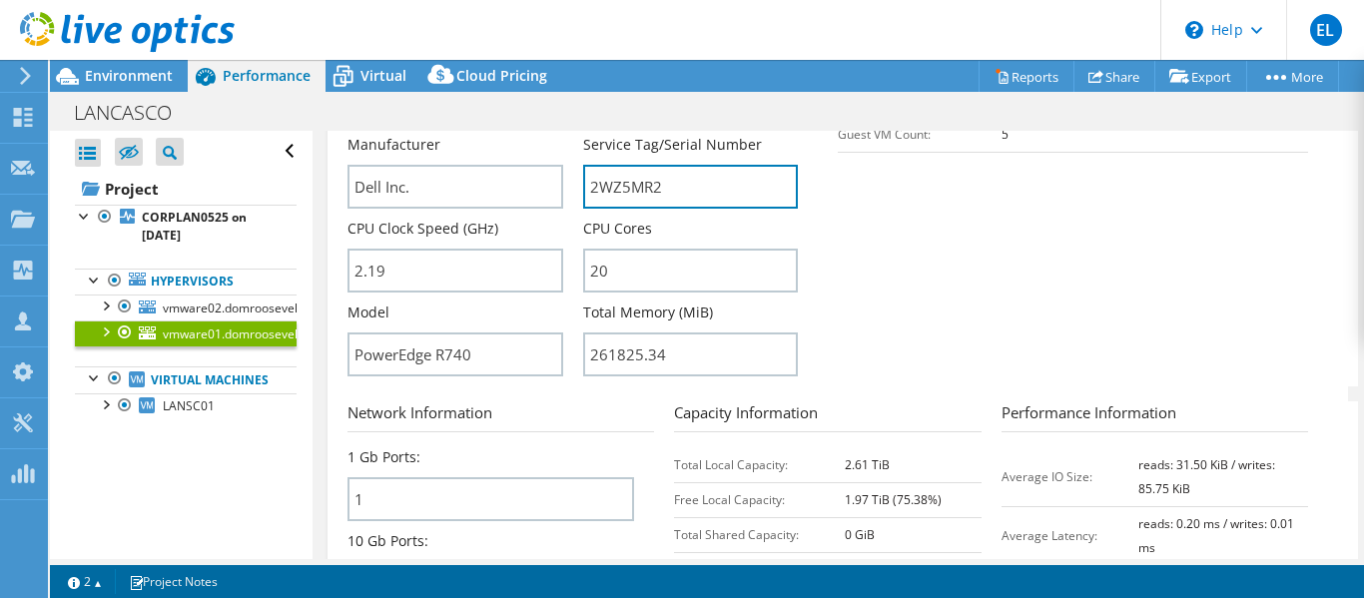
drag, startPoint x: 651, startPoint y: 192, endPoint x: 575, endPoint y: 191, distance: 75.9
